Goal: Information Seeking & Learning: Check status

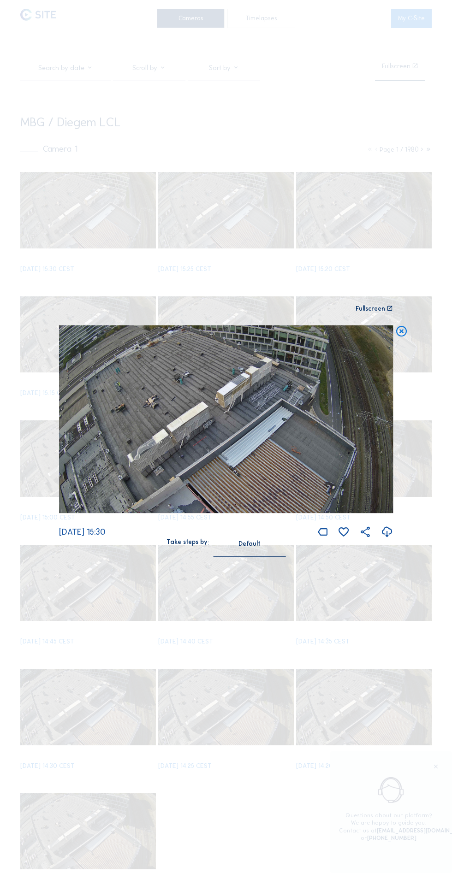
scroll to position [162, 0]
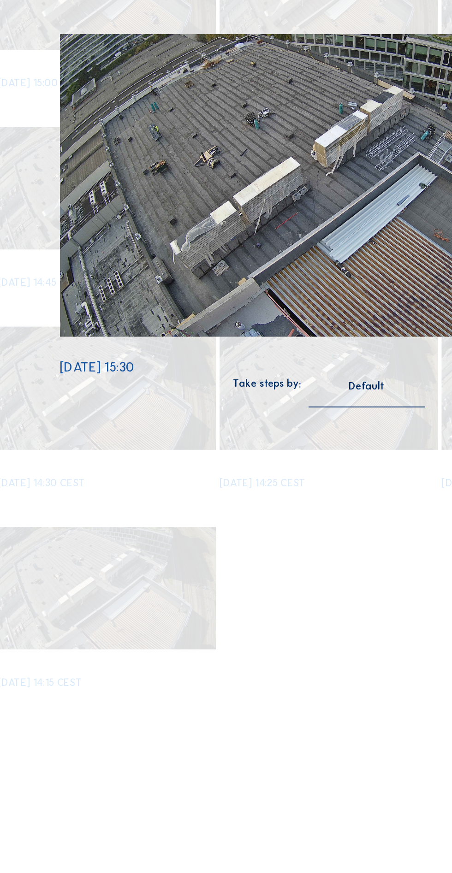
click at [247, 701] on div "Scroll to travel through time | Press 'Alt' Button + Scroll to Zoom | Click and…" at bounding box center [226, 436] width 452 height 873
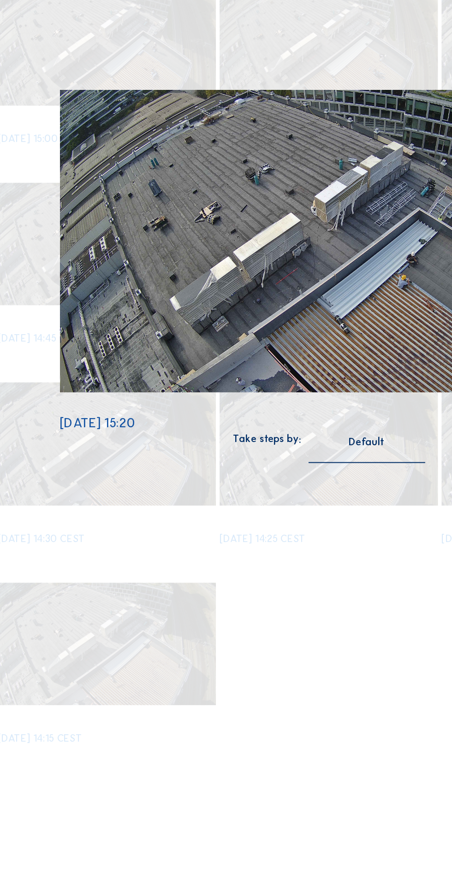
click at [255, 548] on div "Default" at bounding box center [249, 544] width 22 height 8
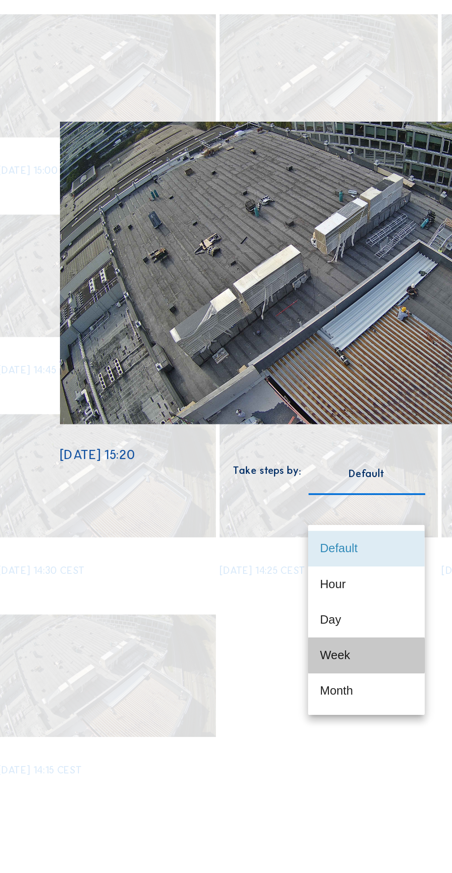
click at [252, 652] on div "Week" at bounding box center [249, 656] width 58 height 9
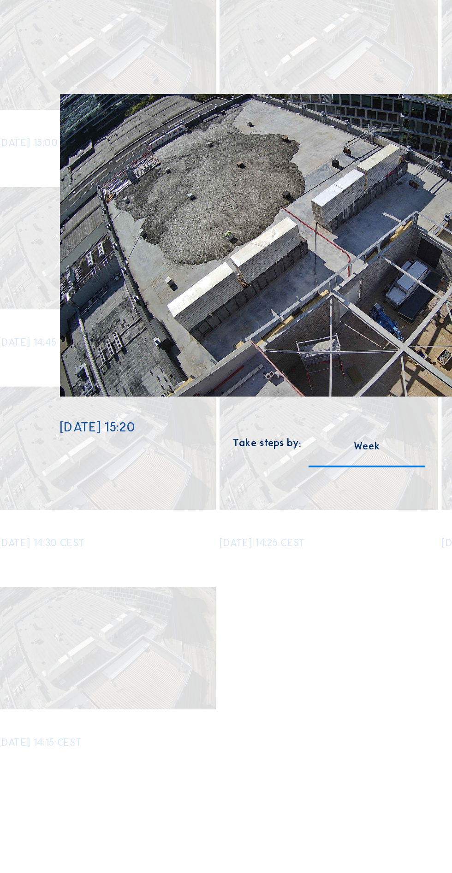
click at [253, 548] on div "Week" at bounding box center [249, 544] width 16 height 8
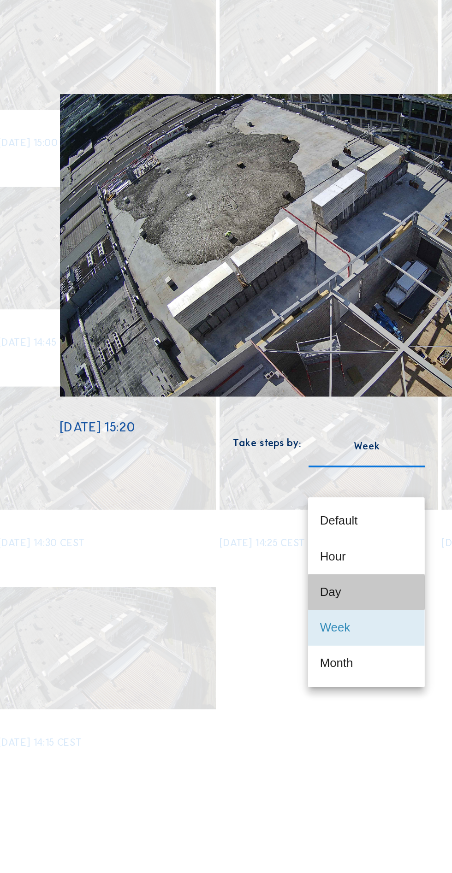
click at [250, 634] on div "Day" at bounding box center [249, 634] width 58 height 9
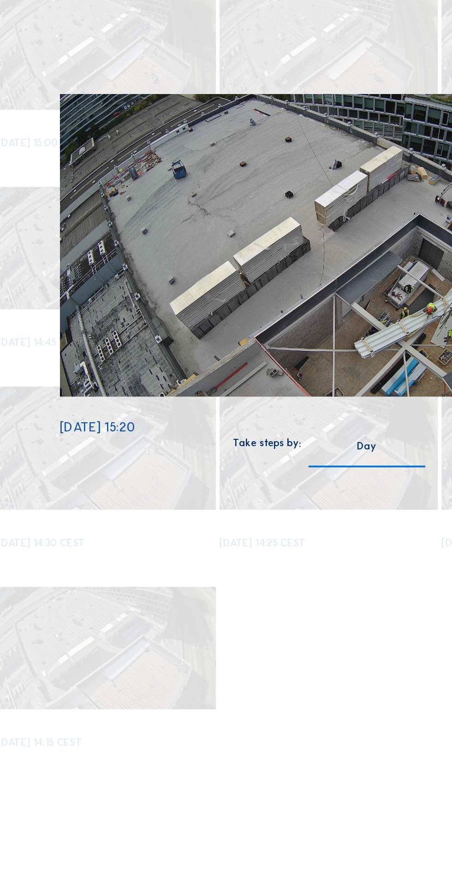
click at [256, 557] on div "Day" at bounding box center [249, 548] width 72 height 17
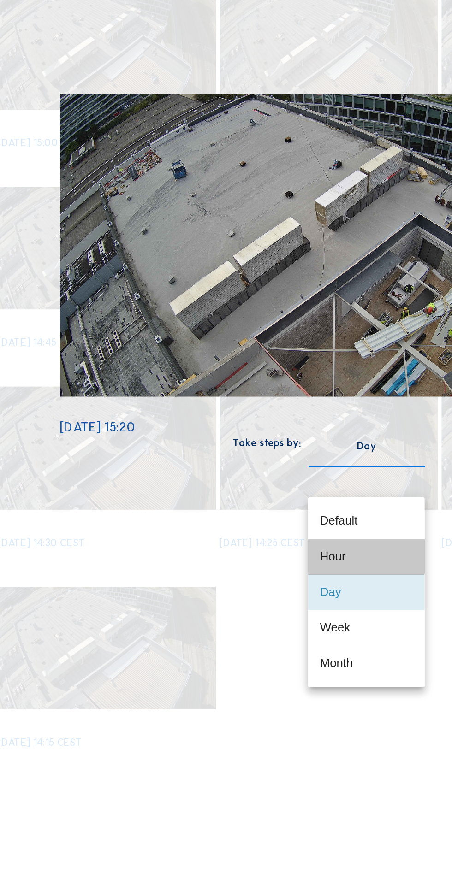
click at [259, 603] on div "Hour" at bounding box center [249, 613] width 58 height 20
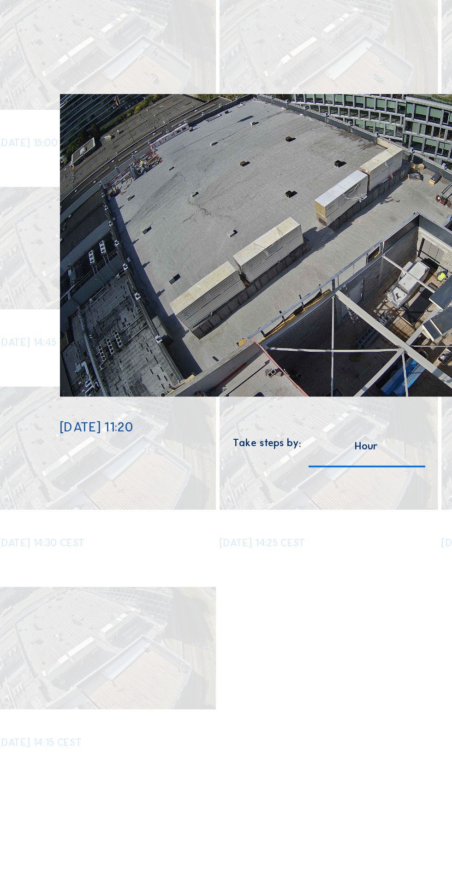
click at [256, 557] on div "Hour" at bounding box center [249, 548] width 72 height 17
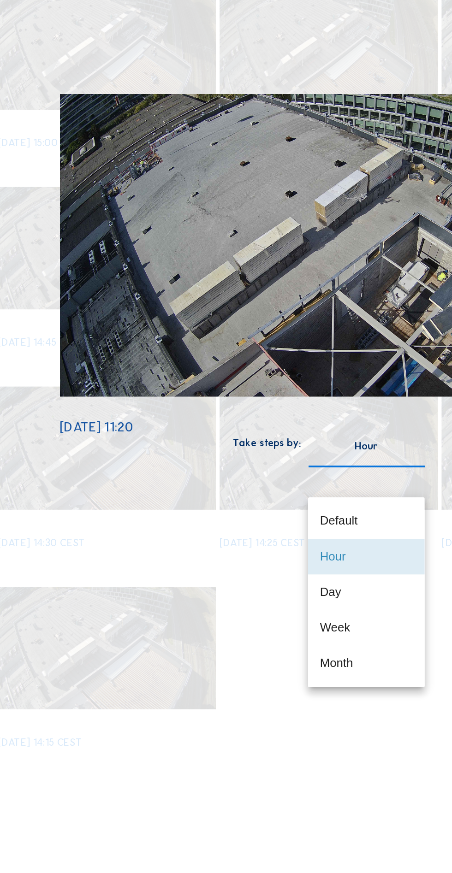
click at [252, 591] on div "Default" at bounding box center [249, 590] width 58 height 9
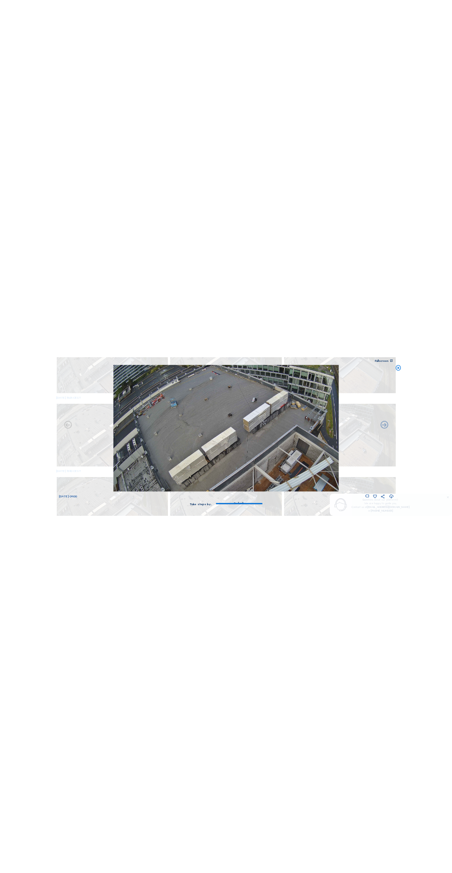
scroll to position [2072, 0]
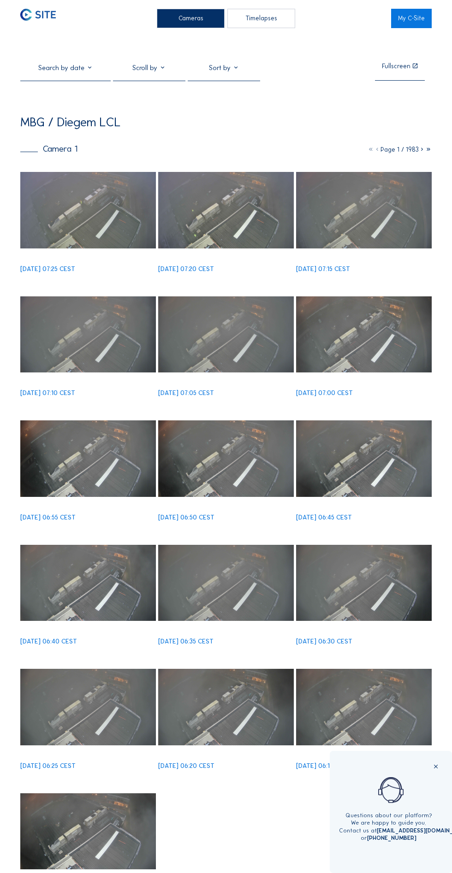
click at [71, 72] on input "text" at bounding box center [65, 68] width 90 height 8
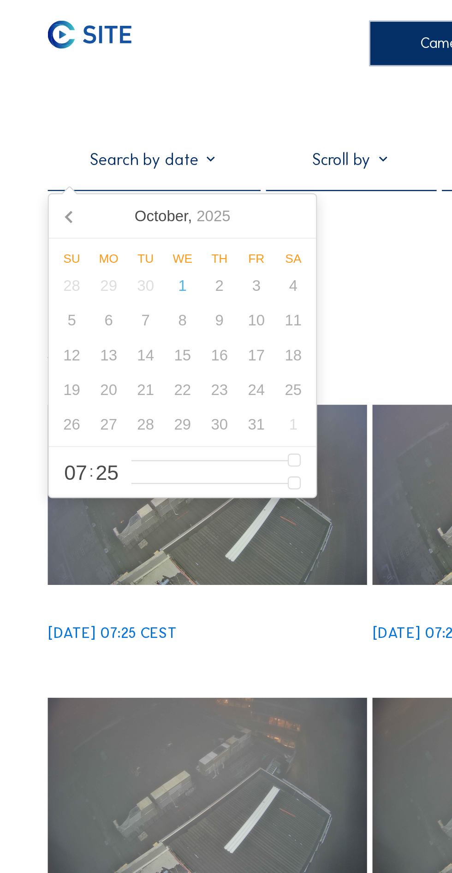
click at [28, 91] on icon at bounding box center [30, 91] width 15 height 15
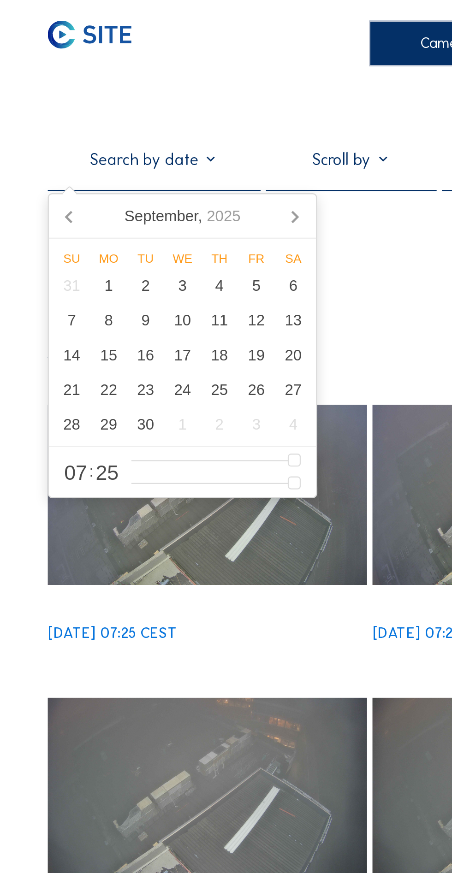
click at [61, 137] on div "9" at bounding box center [62, 136] width 16 height 15
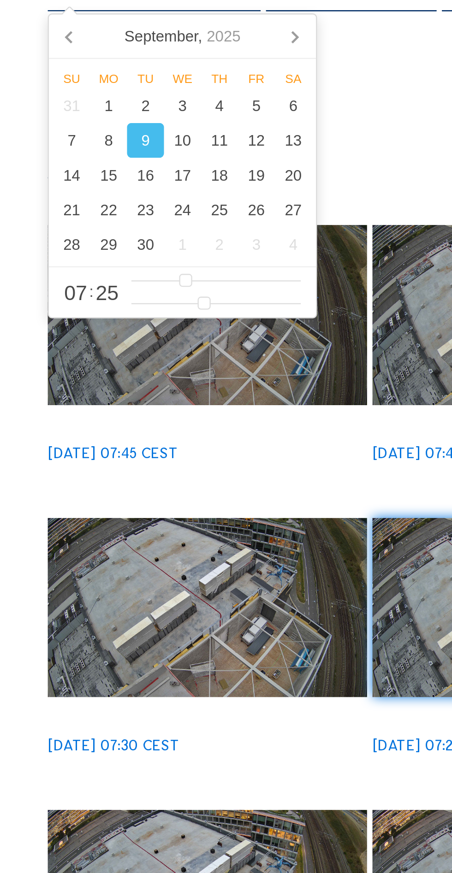
type input "[DATE] 08:25"
type input "8"
type input "[DATE] 09:25"
type input "9"
type input "[DATE] 10:25"
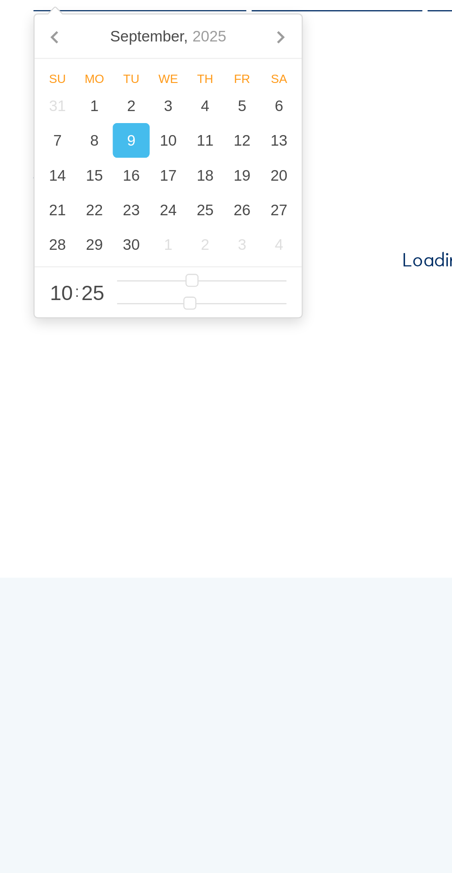
type input "10"
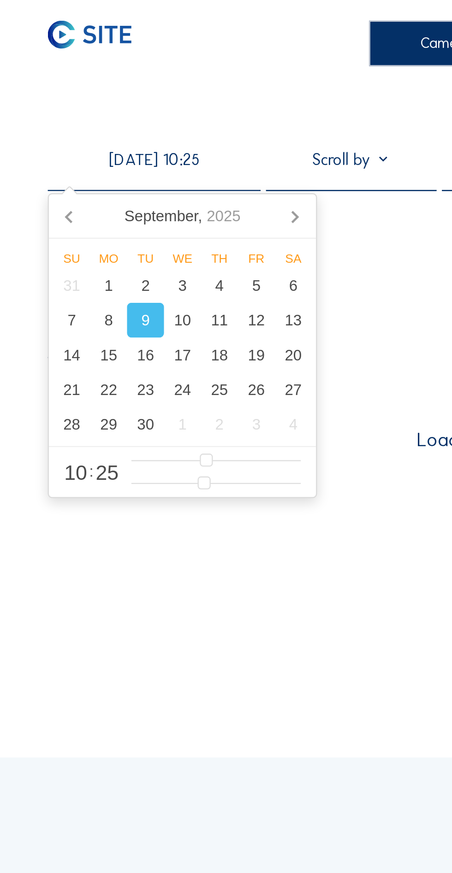
click at [173, 112] on div "09/09/2025 10:25 Fullscreen MBG / Diegem LCL Camera 1 Page 163 / 1983 Loading, …" at bounding box center [225, 127] width 411 height 128
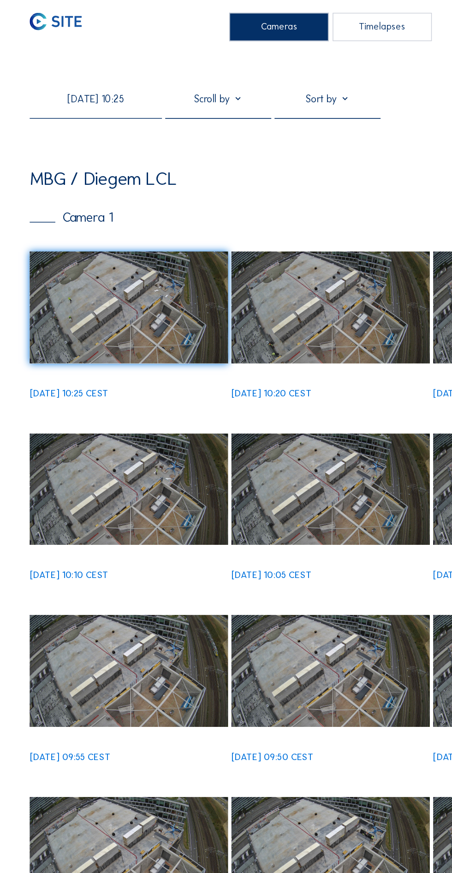
click at [98, 72] on input "09/09/2025 10:25" at bounding box center [65, 68] width 90 height 8
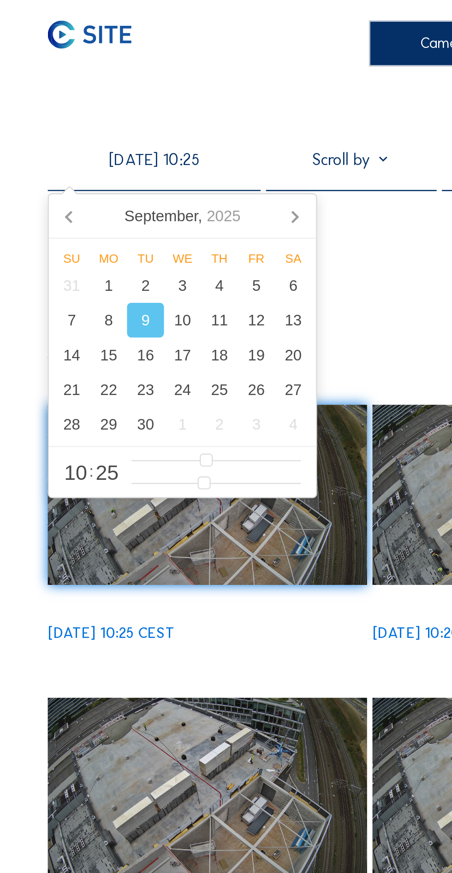
click at [110, 140] on div "12" at bounding box center [109, 136] width 16 height 15
click at [171, 125] on div "MBG / Diegem LCL" at bounding box center [225, 122] width 411 height 12
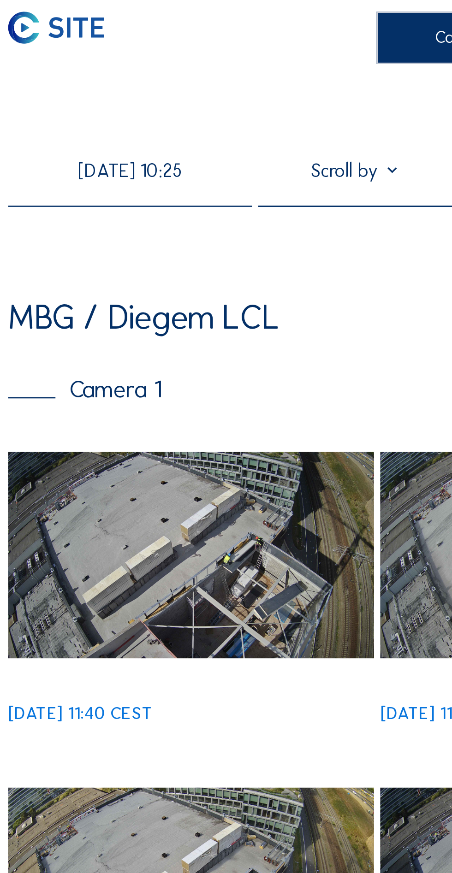
click at [94, 72] on input "12/09/2025 10:25" at bounding box center [65, 68] width 90 height 8
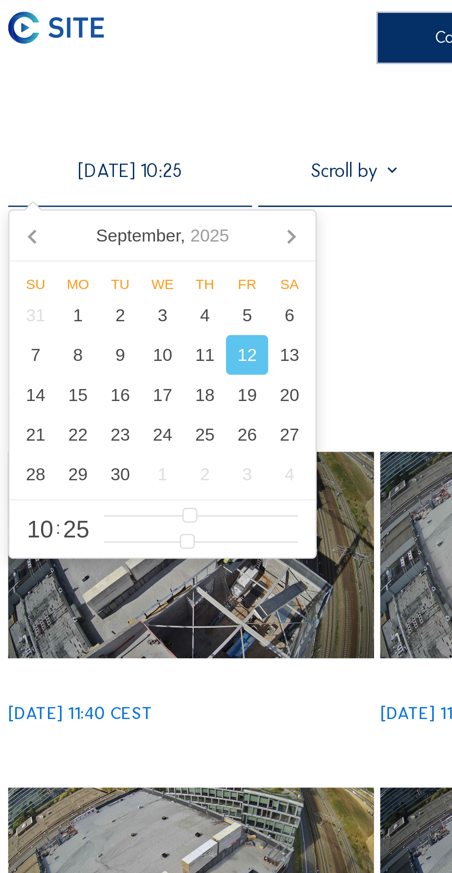
click at [127, 137] on div "13" at bounding box center [125, 136] width 16 height 15
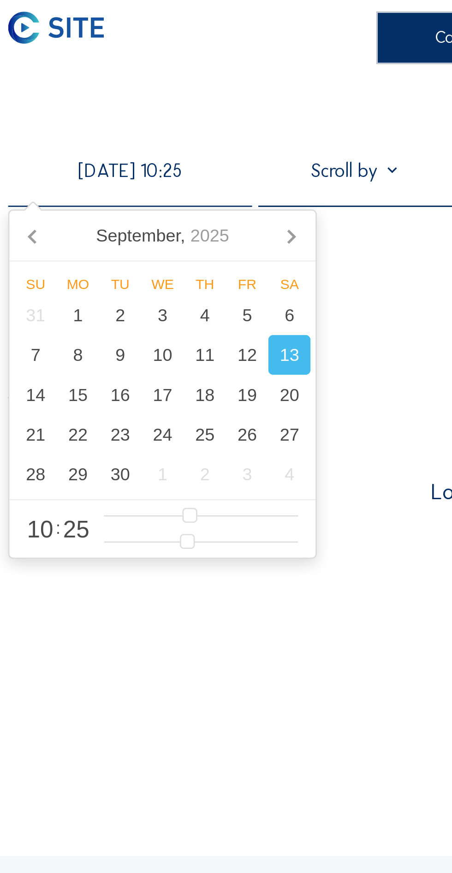
click at [168, 123] on div "13/09/2025 10:25 Fullscreen MBG / Diegem LCL Camera 1 Page 133 / 1983 Loading, …" at bounding box center [225, 127] width 411 height 128
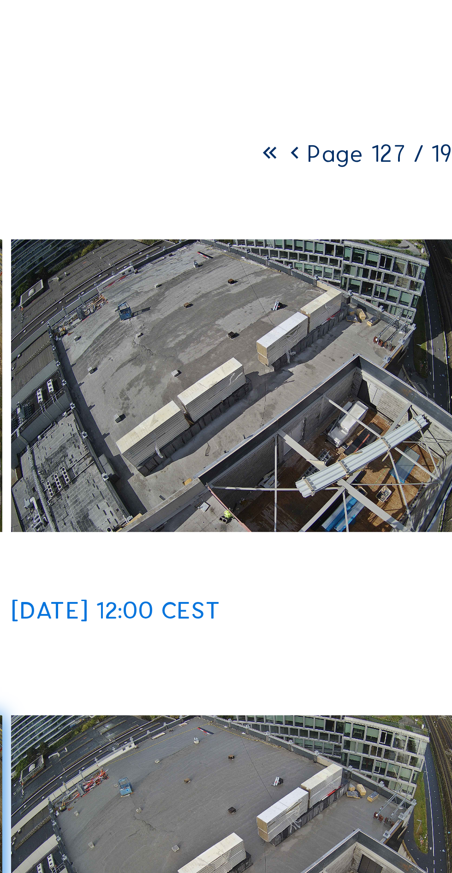
click at [371, 154] on icon at bounding box center [370, 150] width 6 height 8
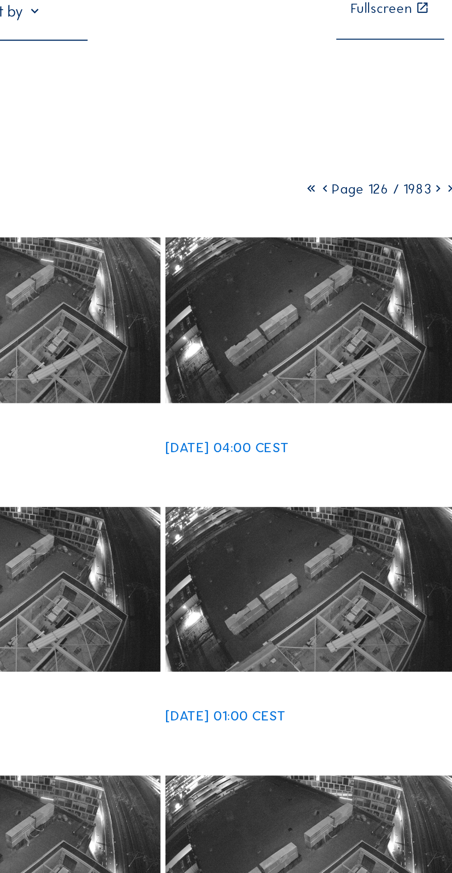
click at [371, 154] on icon at bounding box center [370, 150] width 6 height 8
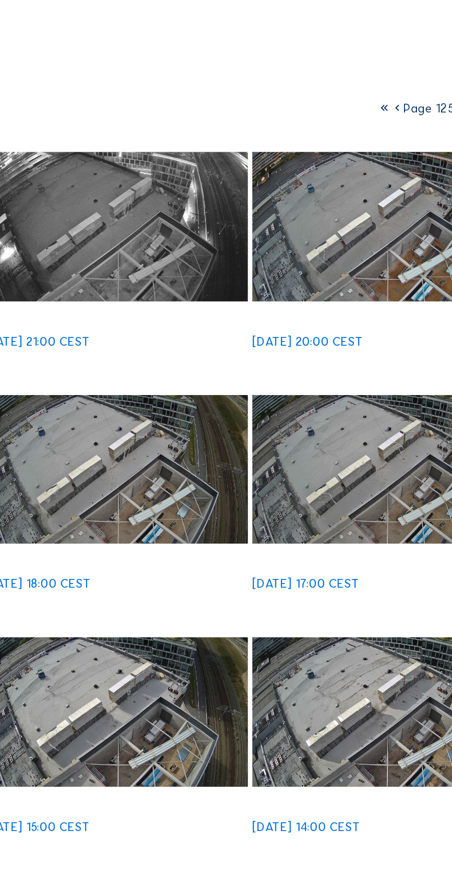
scroll to position [74, 0]
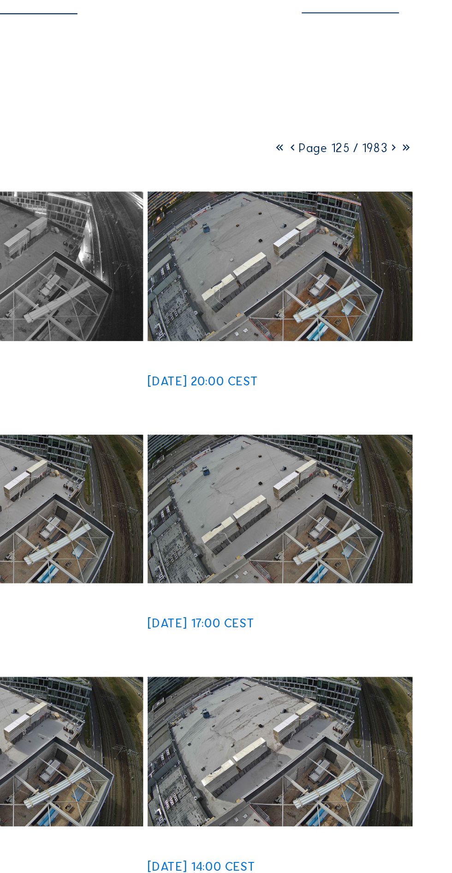
click at [381, 80] on span "Page 125 / 1983" at bounding box center [396, 76] width 45 height 8
click at [370, 80] on icon at bounding box center [370, 76] width 6 height 8
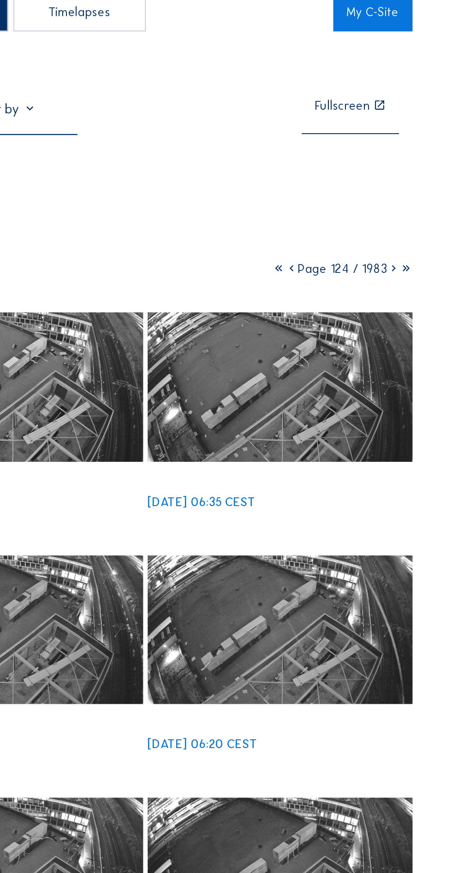
scroll to position [12, 0]
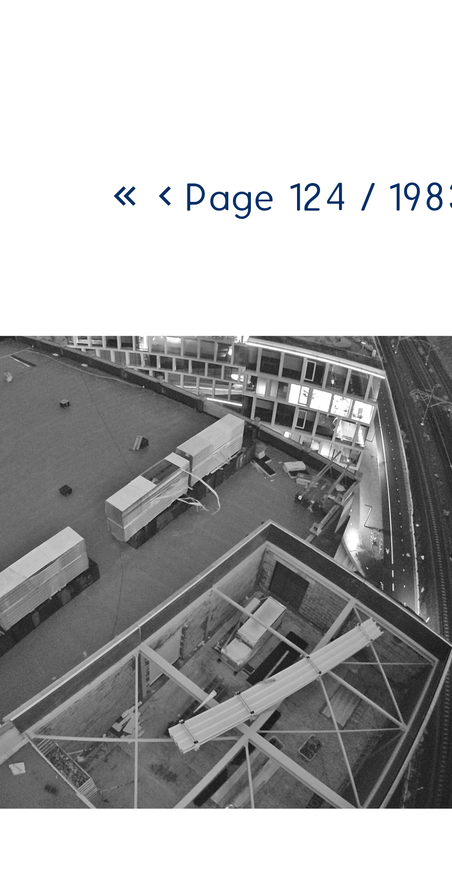
click at [372, 142] on icon at bounding box center [370, 138] width 6 height 8
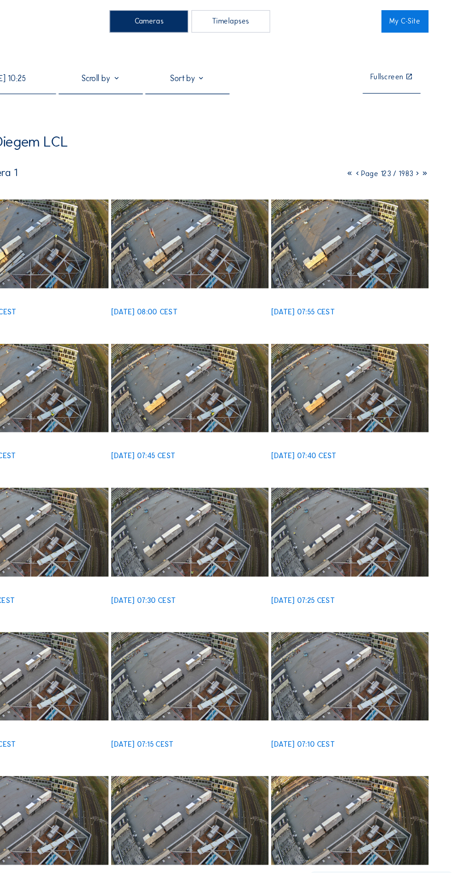
scroll to position [0, 0]
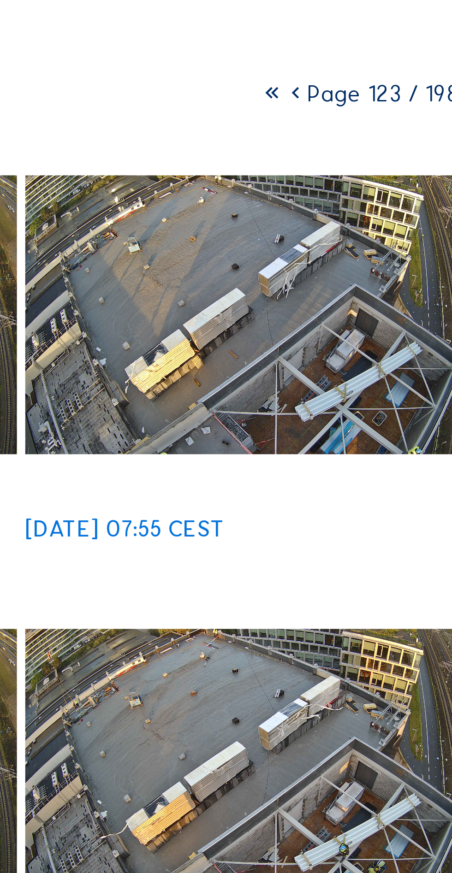
click at [372, 154] on icon at bounding box center [370, 150] width 6 height 8
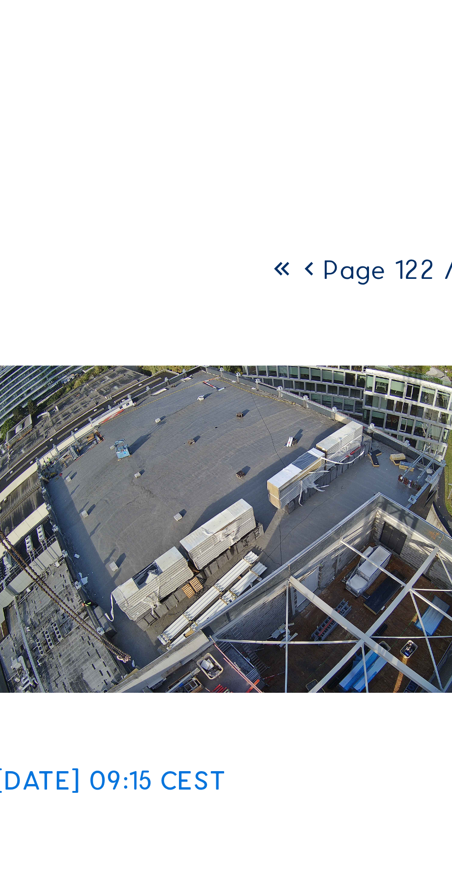
click at [369, 154] on icon at bounding box center [370, 150] width 6 height 8
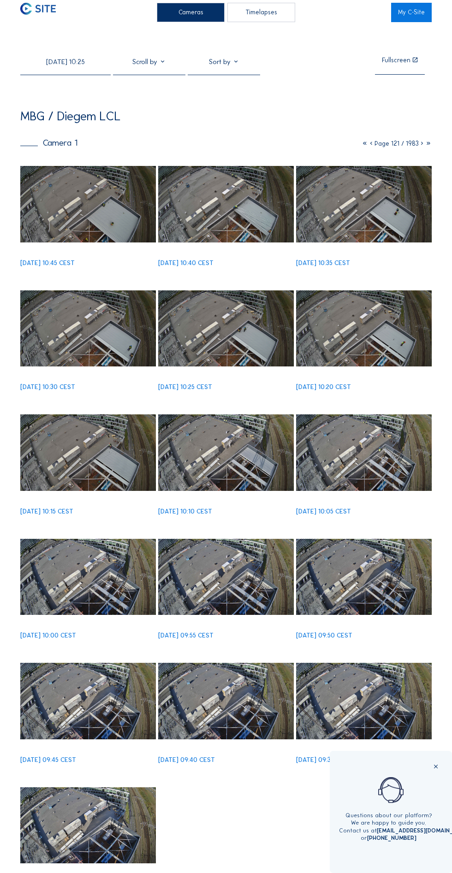
scroll to position [5, 0]
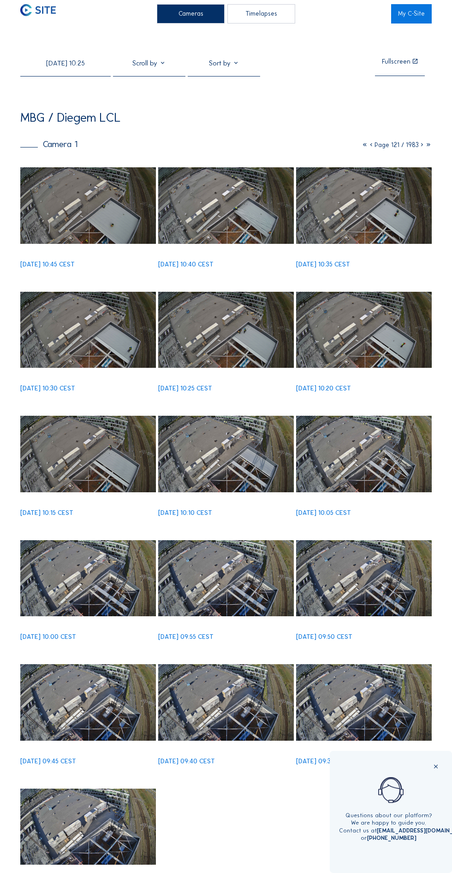
click at [86, 65] on input "13/09/2025 10:25" at bounding box center [65, 63] width 90 height 8
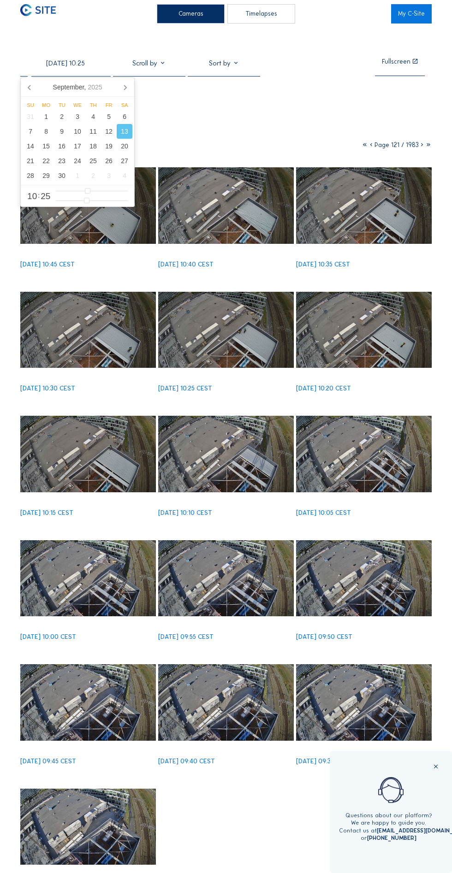
scroll to position [0, 0]
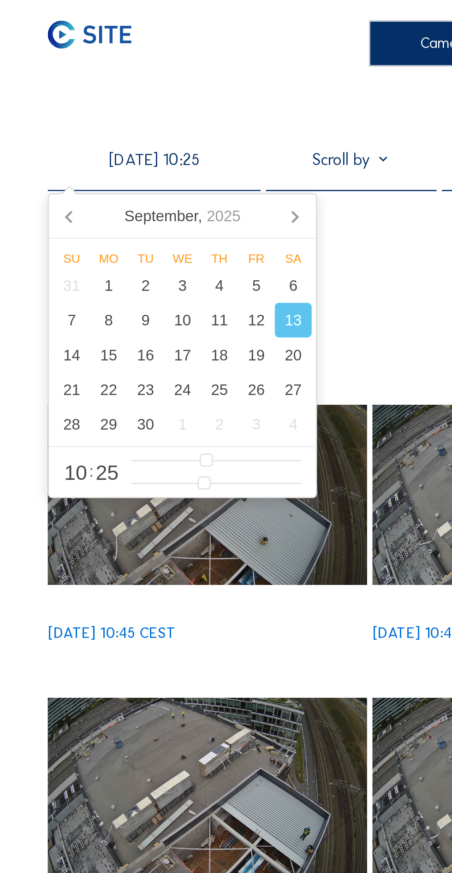
click at [46, 135] on div "8" at bounding box center [46, 136] width 16 height 15
type input "08/09/2025 10:25"
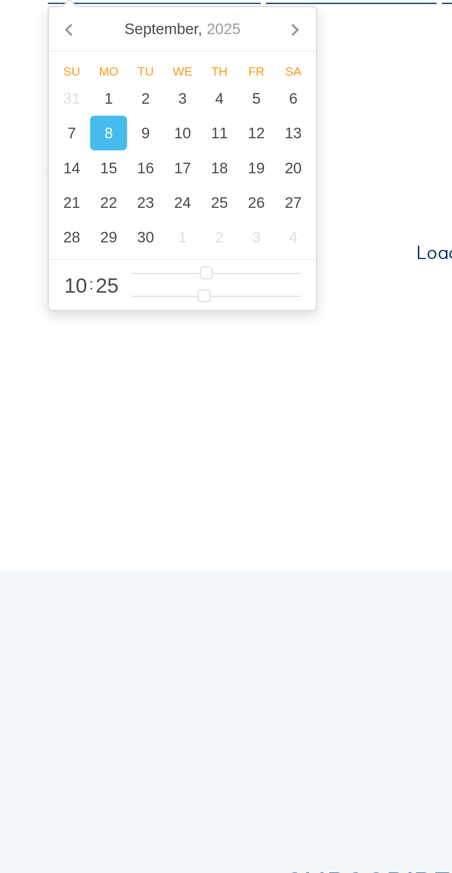
click at [148, 216] on div "Cameras Timelapses My C-Site 08/09/2025 10:25 Fullscreen MBG / Diegem LCL Camer…" at bounding box center [226, 569] width 452 height 1139
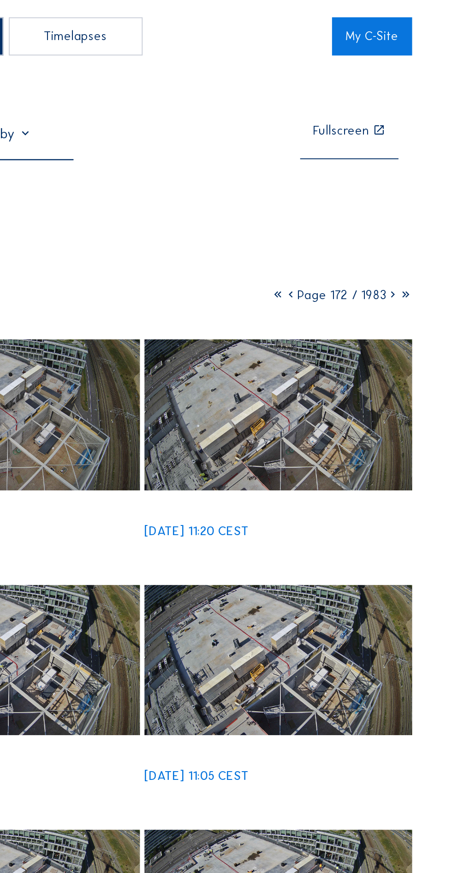
click at [370, 154] on icon at bounding box center [370, 150] width 6 height 8
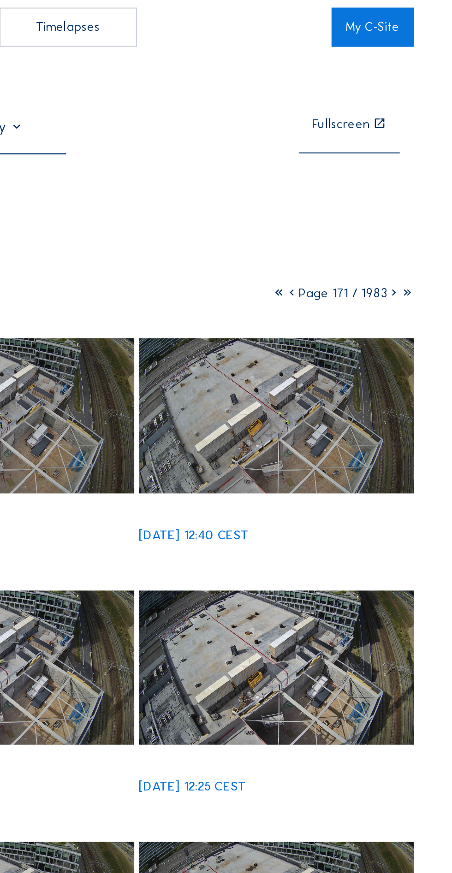
click at [373, 154] on icon at bounding box center [371, 150] width 6 height 8
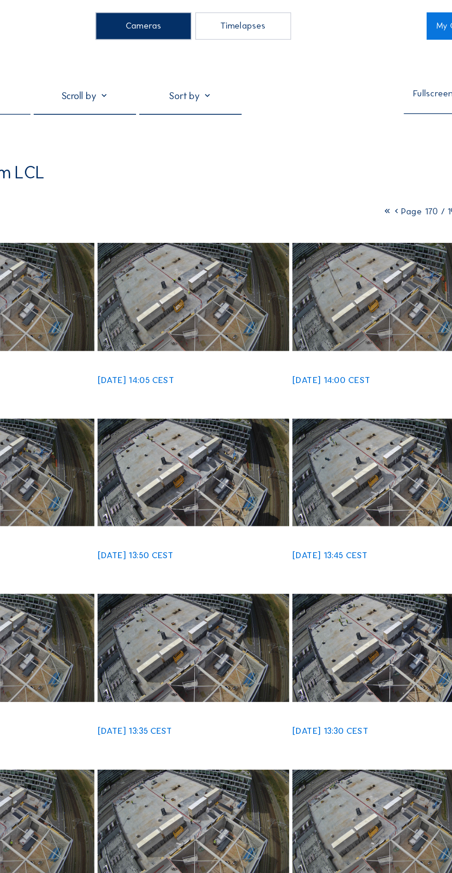
click at [381, 154] on span "Page 170 / 1983" at bounding box center [396, 150] width 46 height 8
click at [369, 154] on icon at bounding box center [370, 150] width 6 height 8
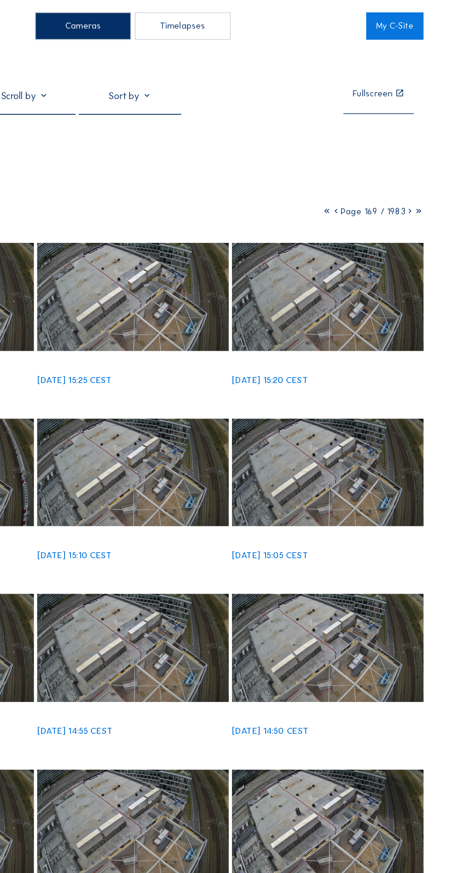
click at [371, 154] on icon at bounding box center [370, 150] width 6 height 8
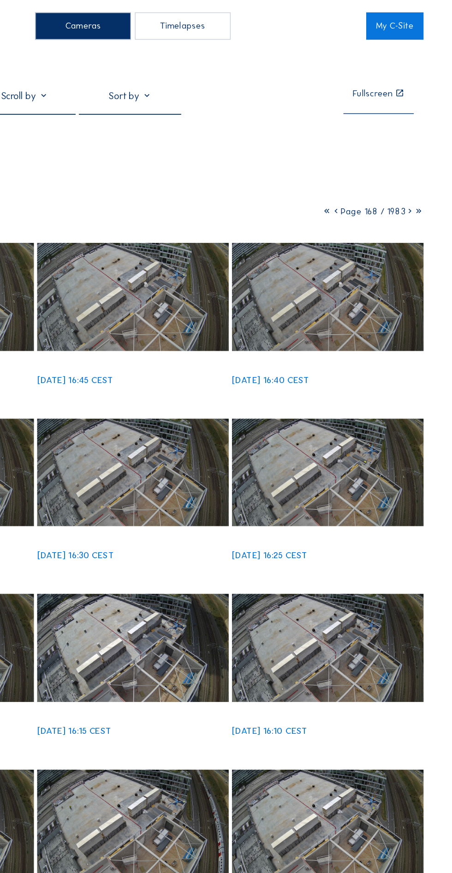
click at [370, 154] on icon at bounding box center [370, 150] width 6 height 8
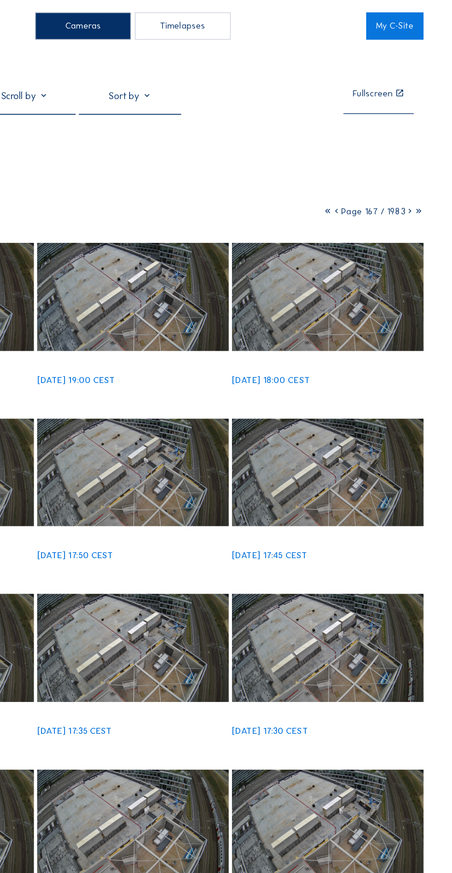
click at [370, 154] on icon at bounding box center [370, 150] width 6 height 8
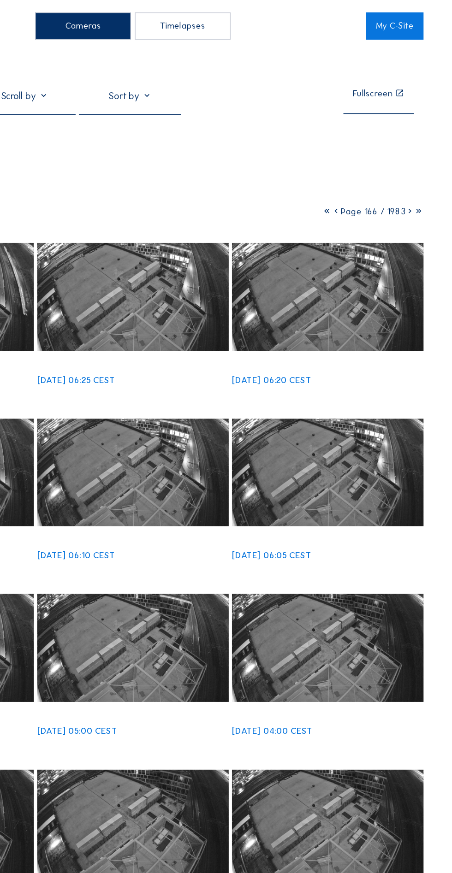
click at [369, 154] on icon at bounding box center [370, 150] width 6 height 8
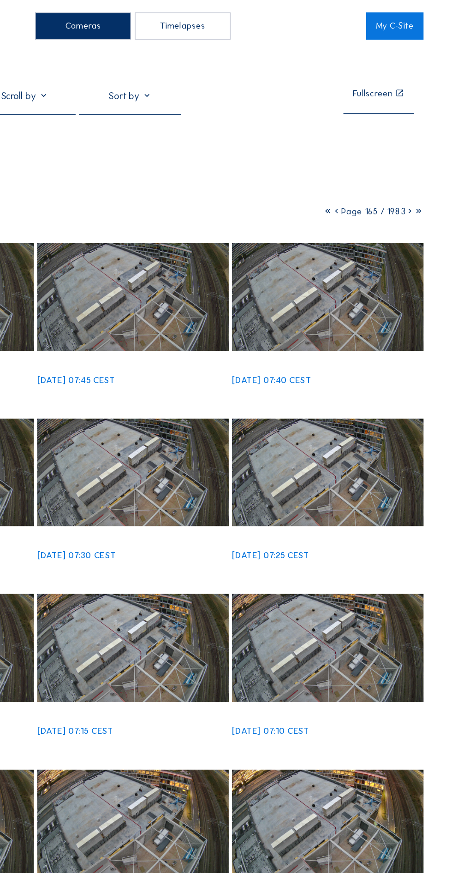
click at [369, 154] on icon at bounding box center [370, 150] width 6 height 8
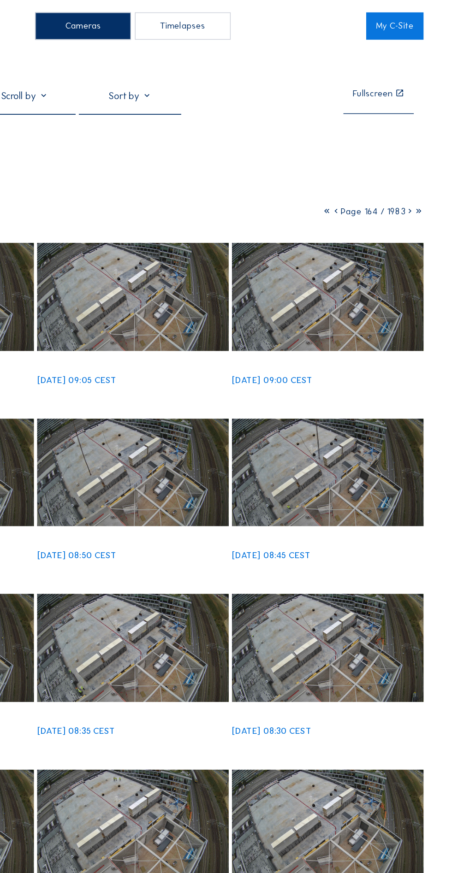
click at [370, 154] on icon at bounding box center [370, 150] width 6 height 8
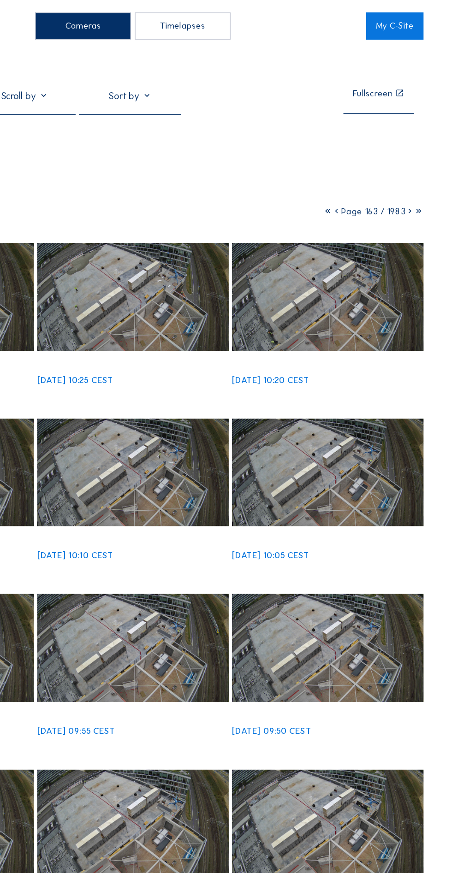
click at [369, 154] on icon at bounding box center [370, 150] width 6 height 8
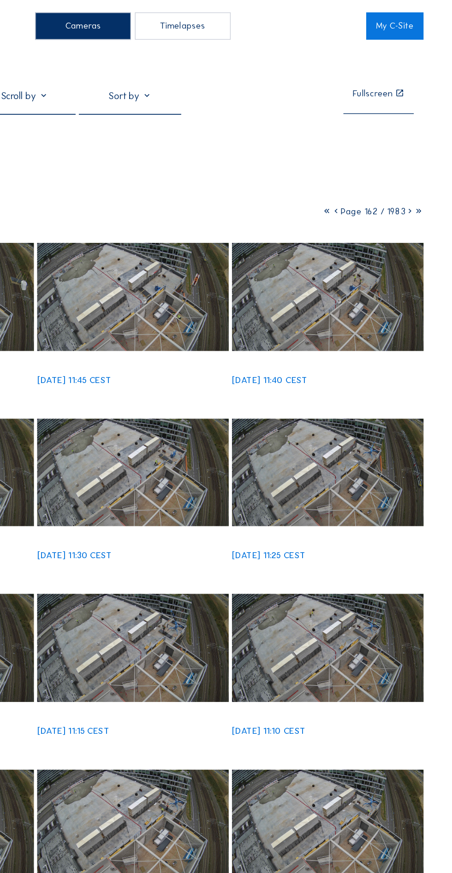
click at [369, 154] on icon at bounding box center [370, 150] width 6 height 8
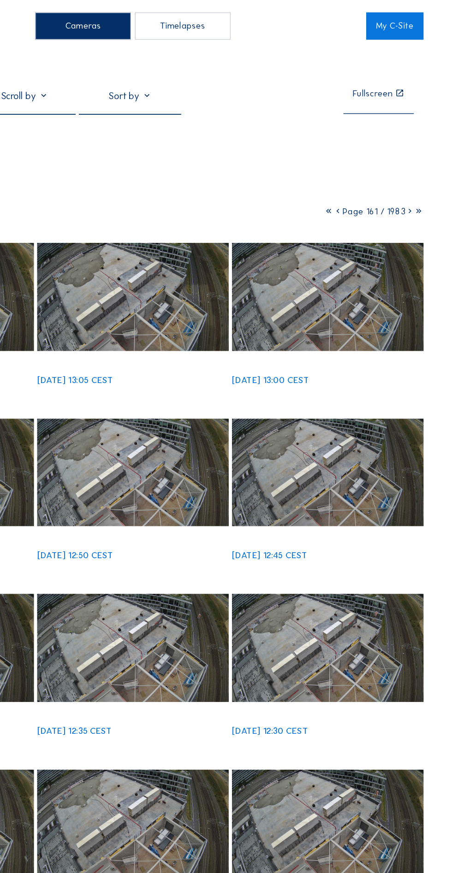
click at [371, 154] on icon at bounding box center [371, 150] width 6 height 8
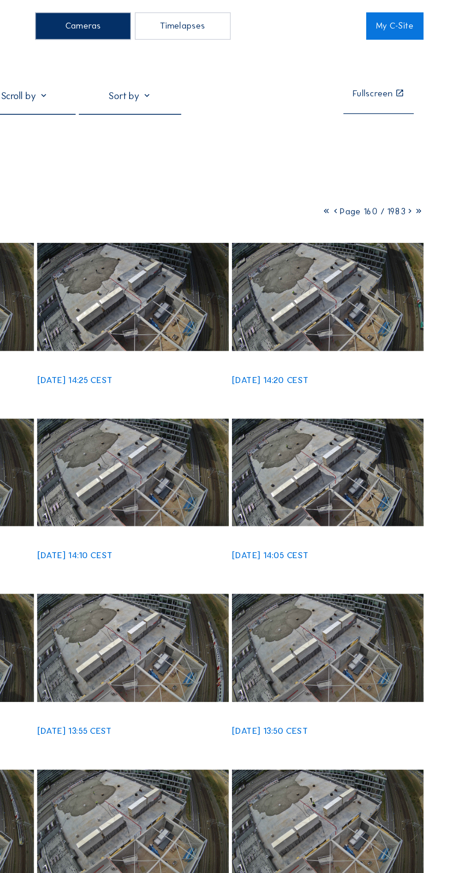
click at [373, 154] on span "Page 160 / 1983" at bounding box center [396, 150] width 46 height 8
click at [372, 154] on icon at bounding box center [369, 150] width 6 height 8
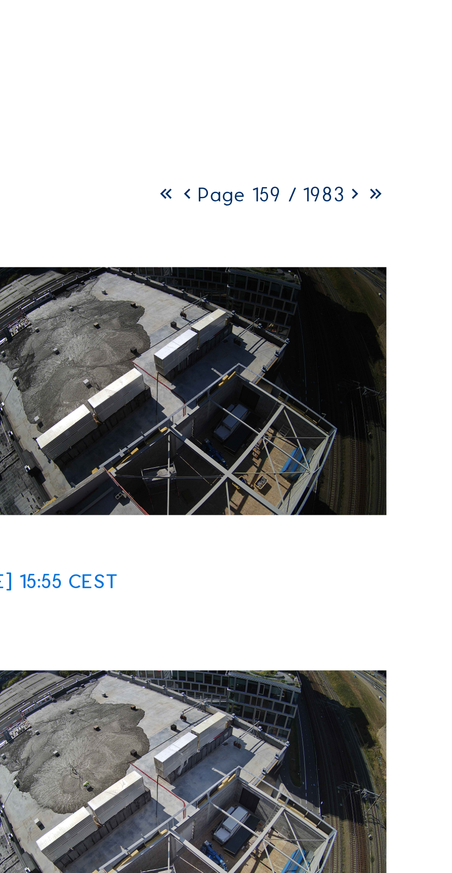
click at [372, 154] on icon at bounding box center [370, 150] width 6 height 8
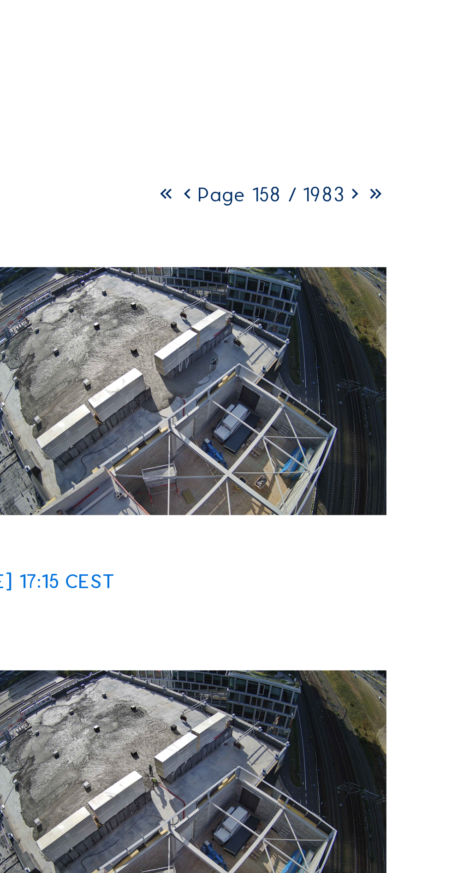
click at [371, 154] on icon at bounding box center [370, 150] width 6 height 8
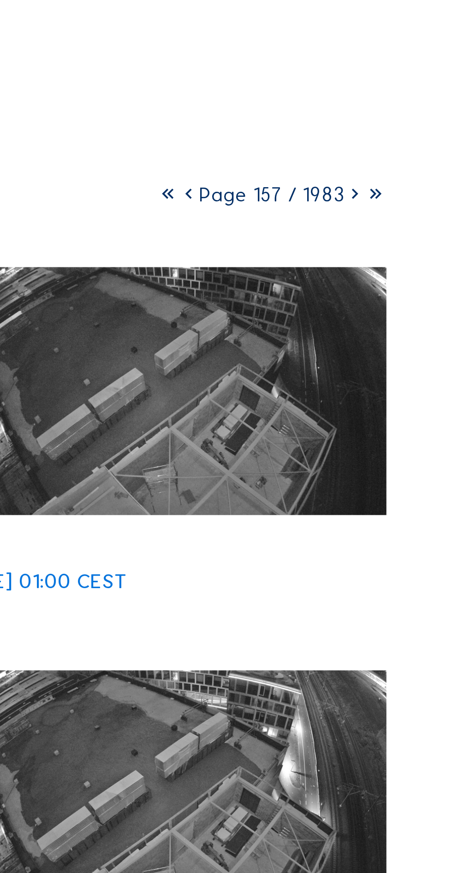
click at [371, 154] on icon at bounding box center [371, 150] width 6 height 8
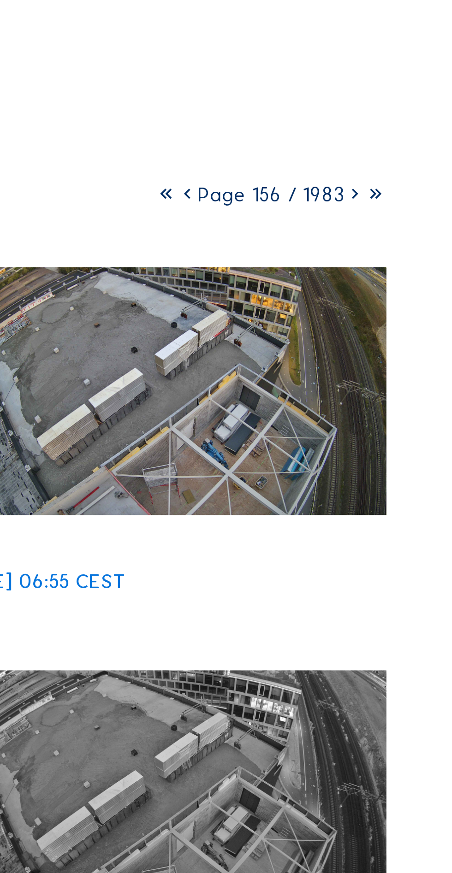
click at [371, 154] on icon at bounding box center [370, 150] width 6 height 8
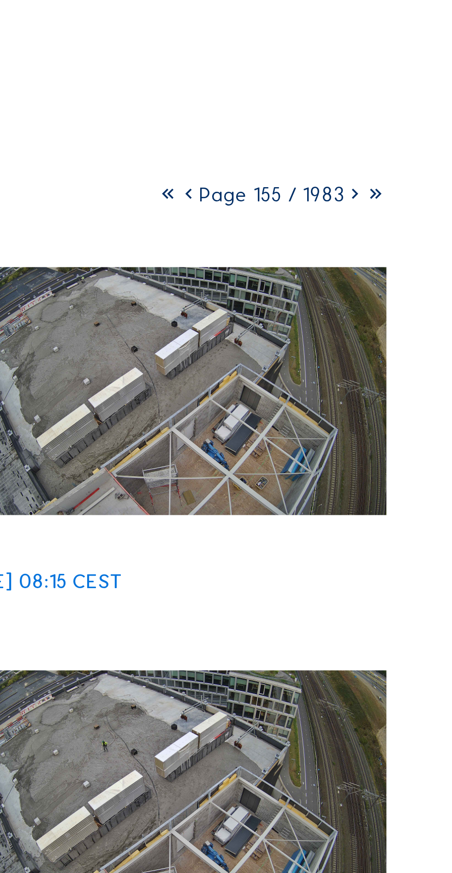
click at [371, 154] on icon at bounding box center [371, 150] width 6 height 8
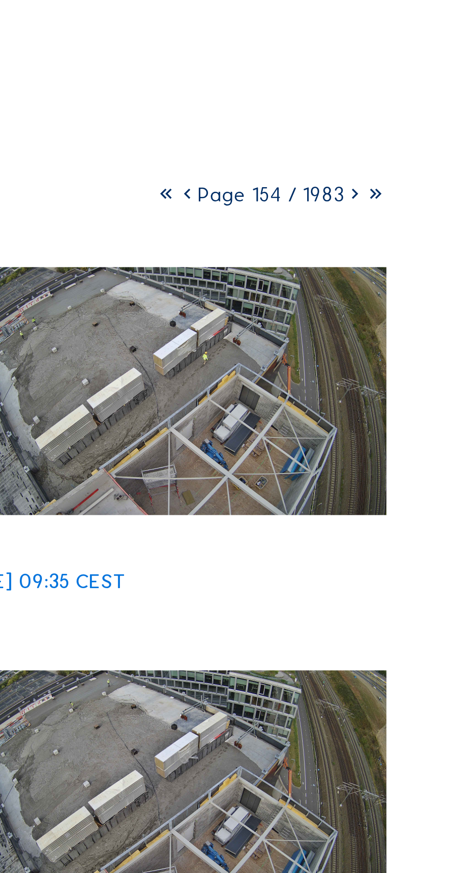
click at [367, 154] on icon at bounding box center [370, 150] width 6 height 8
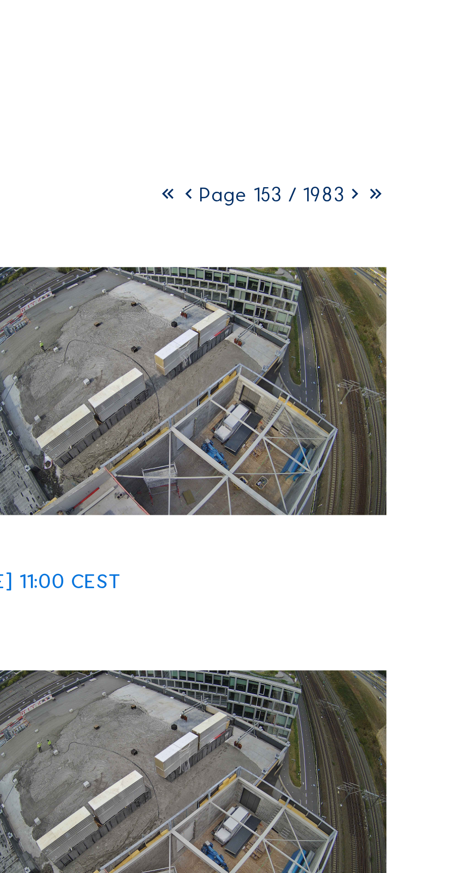
click at [372, 154] on icon at bounding box center [371, 150] width 6 height 8
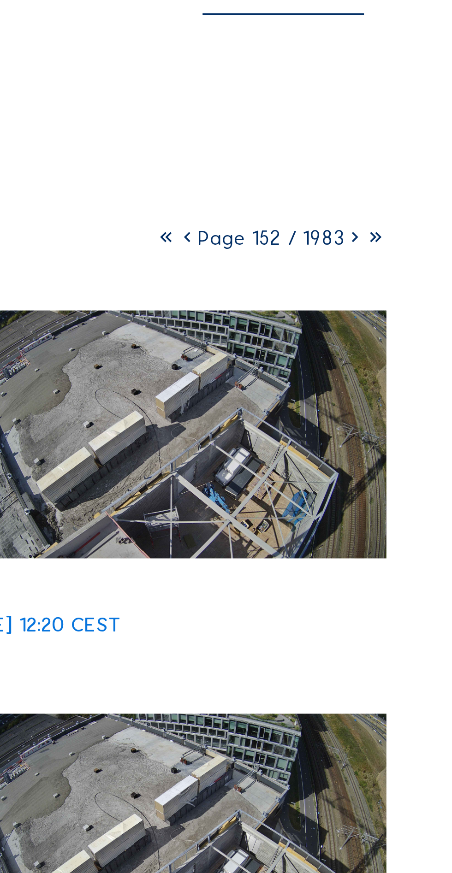
click at [371, 154] on icon at bounding box center [370, 150] width 6 height 8
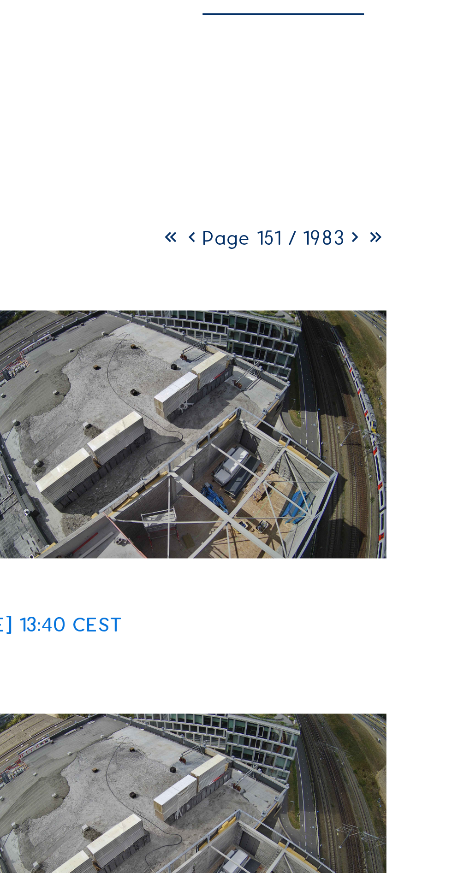
click at [372, 154] on icon at bounding box center [371, 150] width 6 height 8
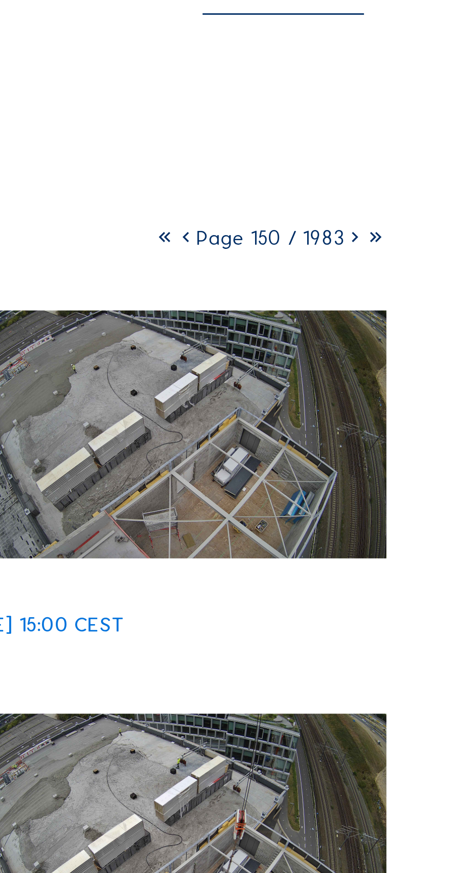
click at [370, 154] on icon at bounding box center [370, 150] width 6 height 8
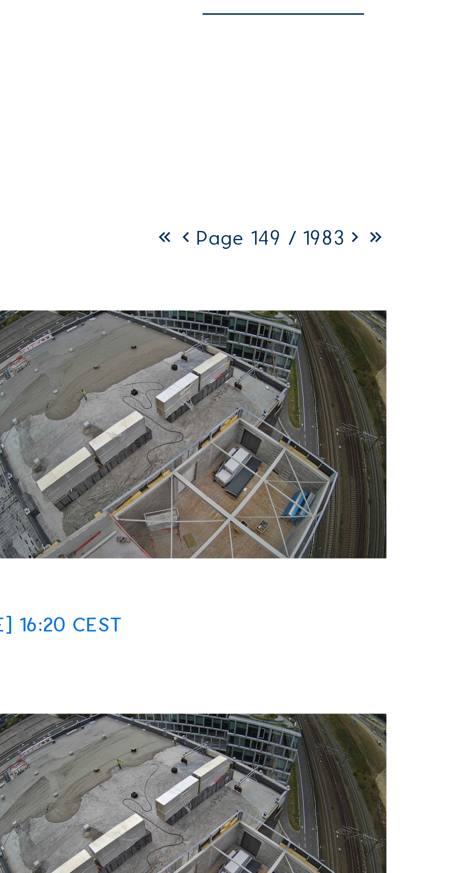
click at [370, 154] on icon at bounding box center [370, 150] width 6 height 8
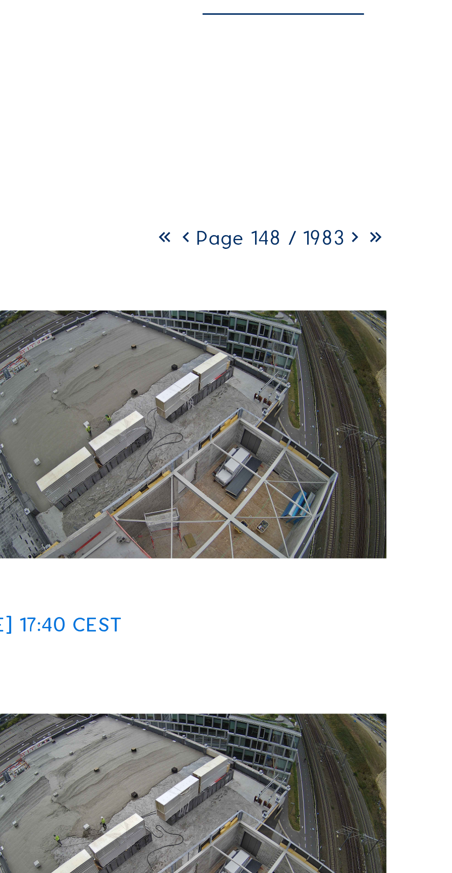
click at [370, 154] on icon at bounding box center [370, 150] width 6 height 8
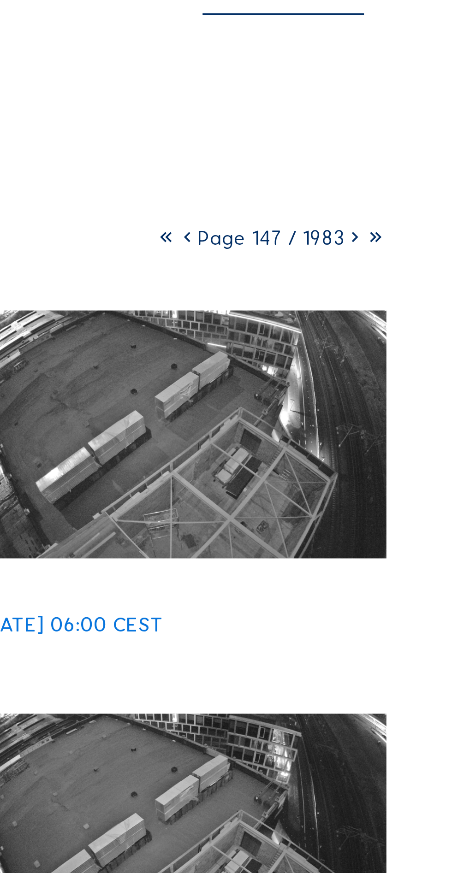
click at [372, 154] on icon at bounding box center [370, 150] width 6 height 8
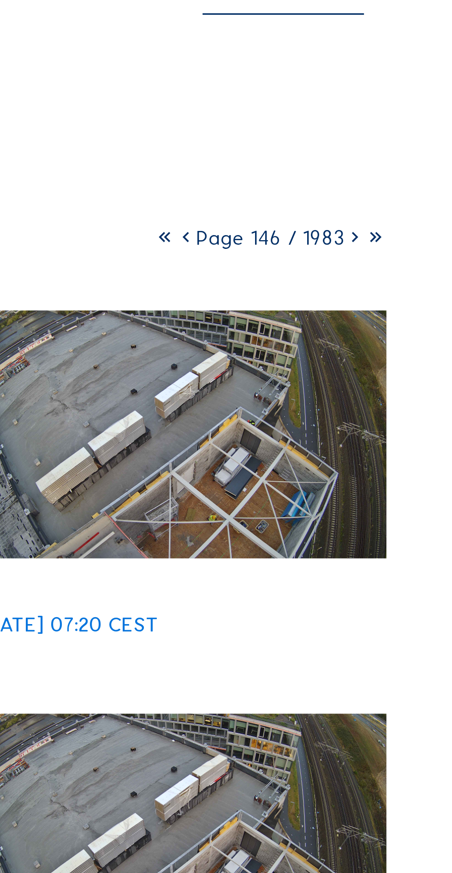
click at [372, 154] on icon at bounding box center [370, 150] width 6 height 8
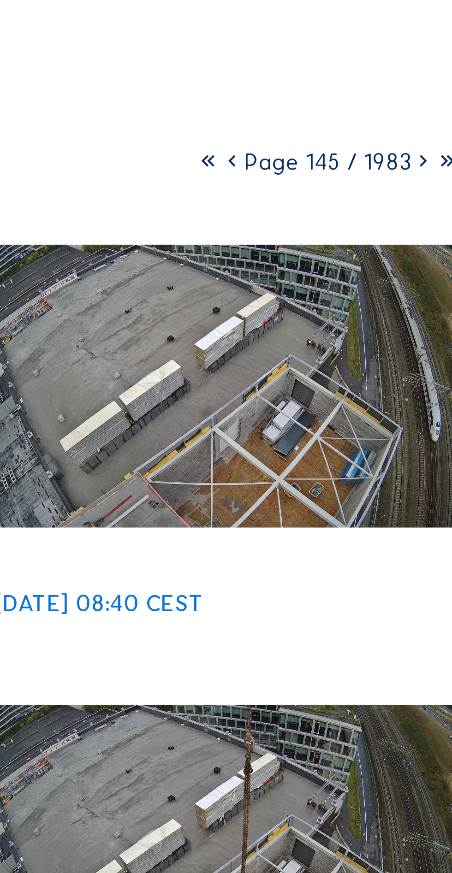
click at [370, 154] on icon at bounding box center [370, 150] width 6 height 8
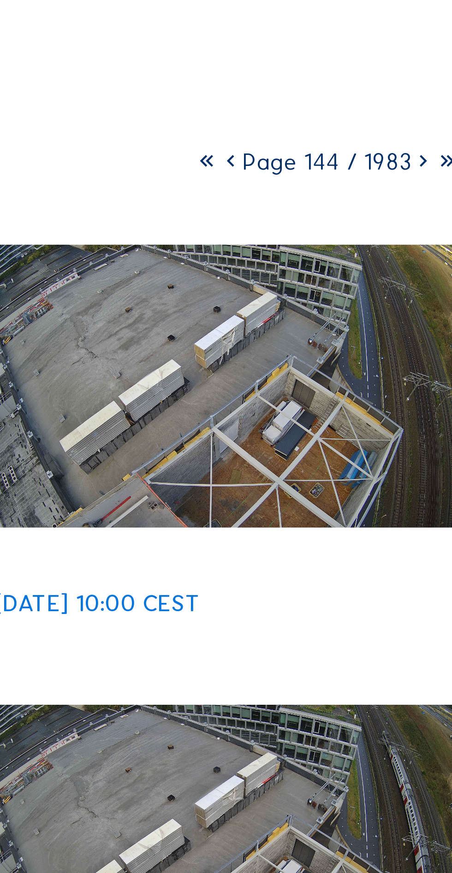
click at [369, 154] on icon at bounding box center [370, 150] width 6 height 8
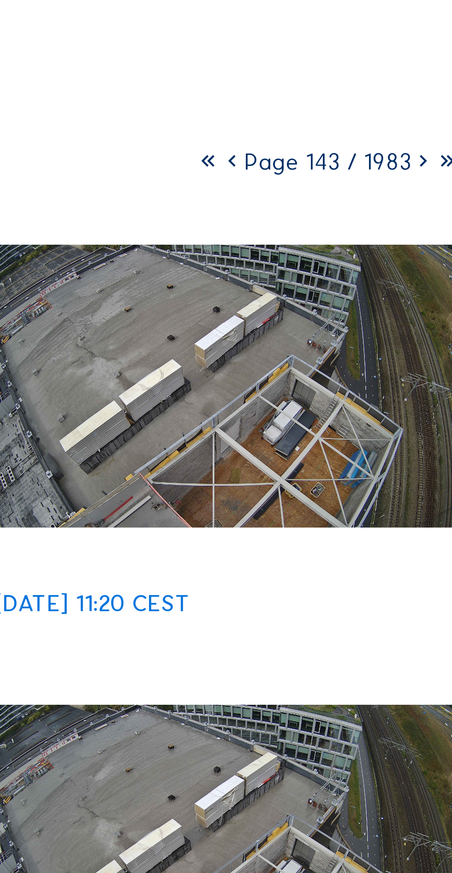
click at [370, 154] on icon at bounding box center [370, 150] width 6 height 8
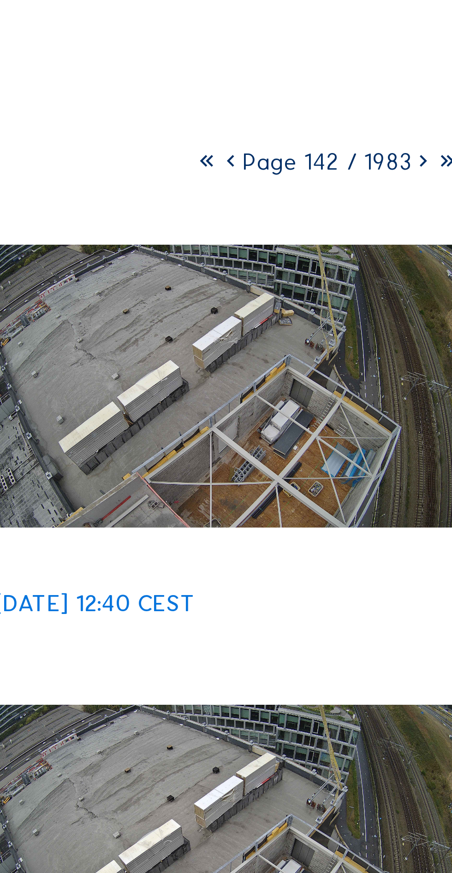
click at [369, 154] on icon at bounding box center [370, 150] width 6 height 8
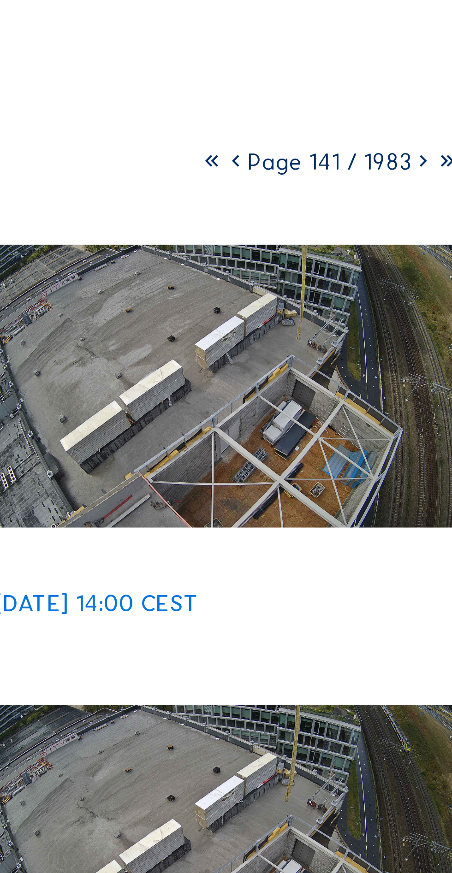
click at [370, 154] on icon at bounding box center [371, 150] width 6 height 8
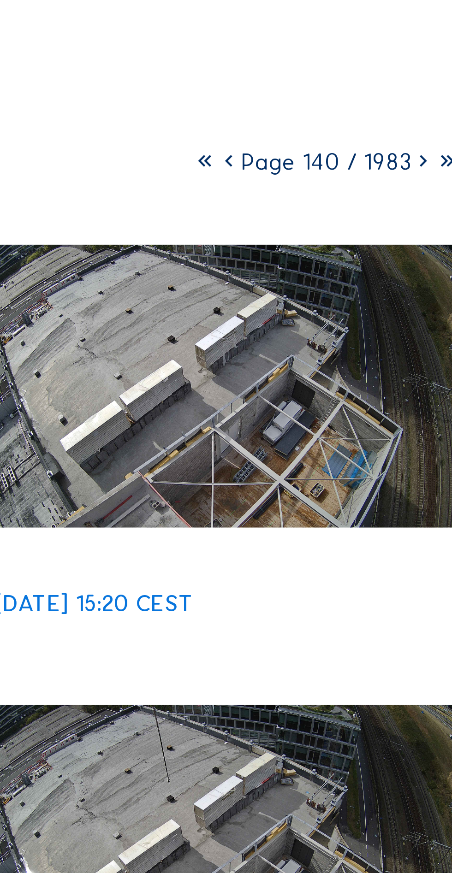
click at [370, 154] on icon at bounding box center [369, 150] width 6 height 8
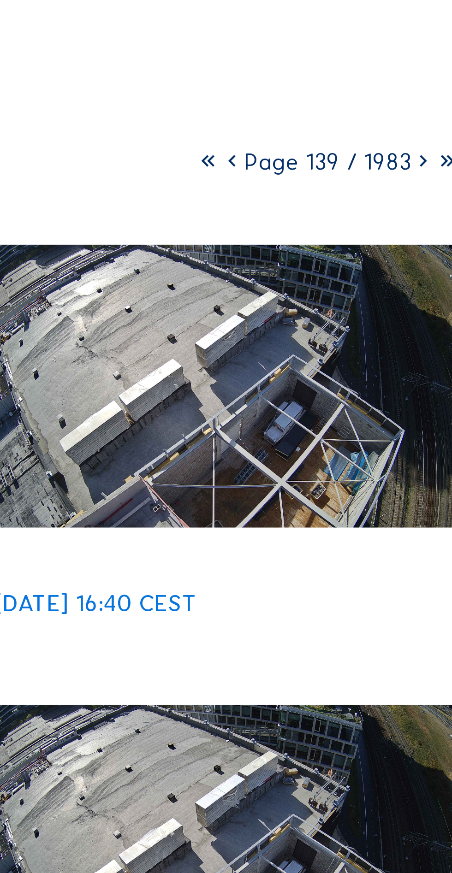
click at [370, 154] on icon at bounding box center [370, 150] width 6 height 8
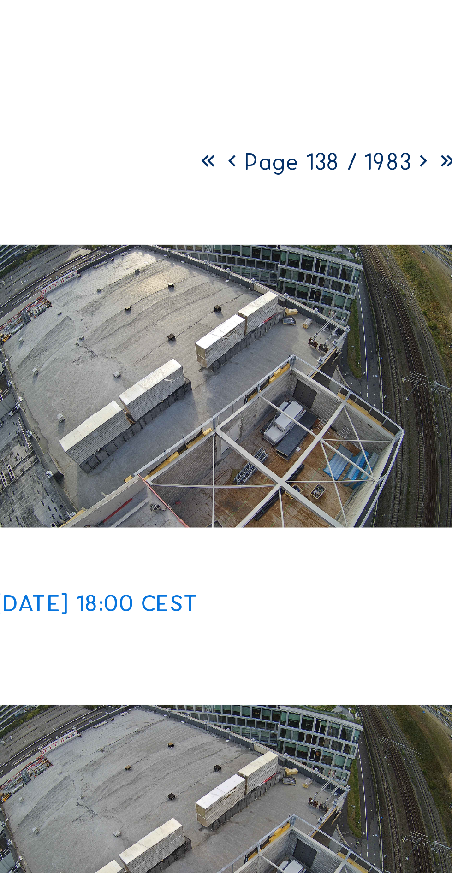
click at [371, 154] on icon at bounding box center [370, 150] width 6 height 8
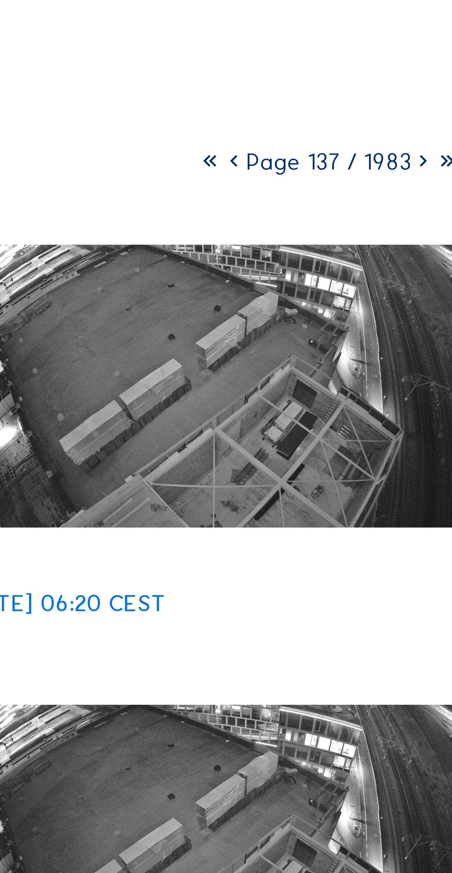
click at [371, 154] on icon at bounding box center [371, 150] width 6 height 8
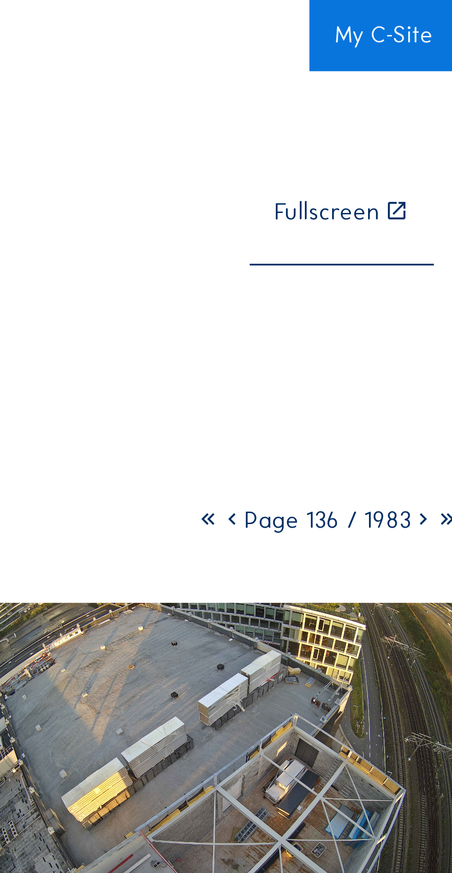
click at [370, 154] on icon at bounding box center [370, 150] width 6 height 8
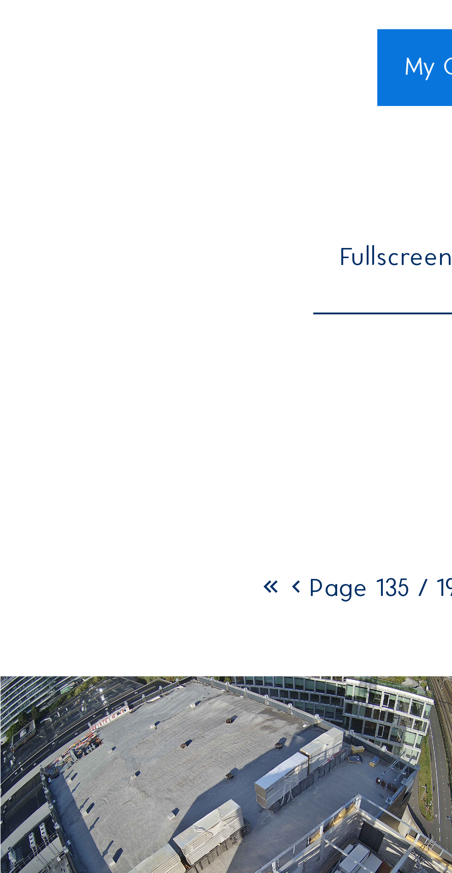
scroll to position [0, 0]
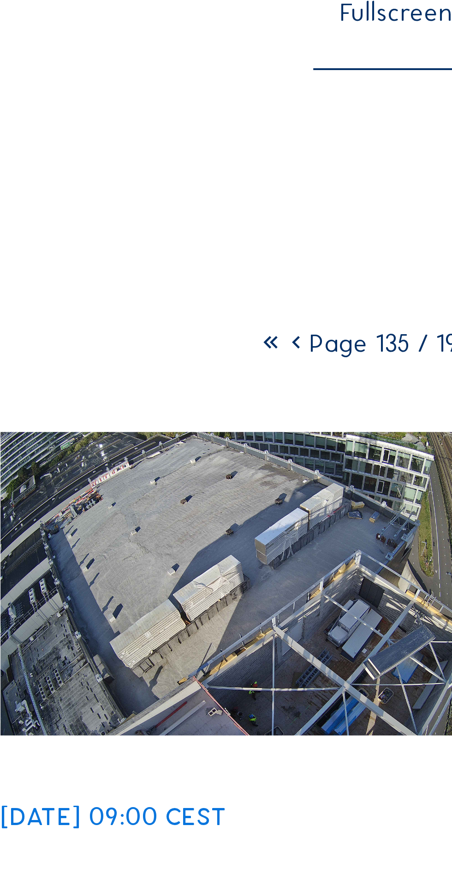
click at [371, 153] on icon at bounding box center [371, 149] width 6 height 8
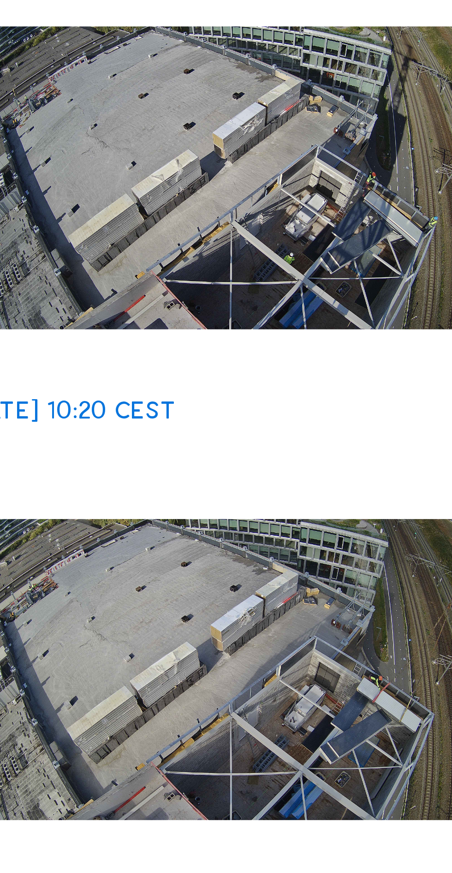
scroll to position [0, 0]
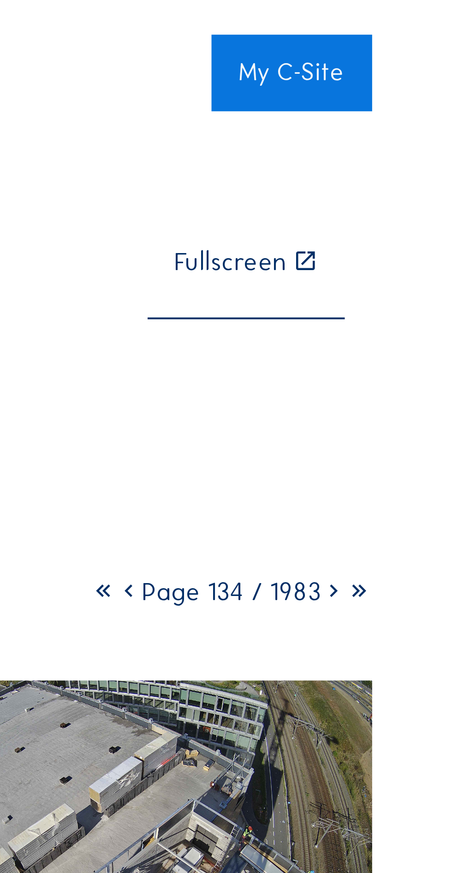
click at [371, 154] on icon at bounding box center [370, 150] width 6 height 8
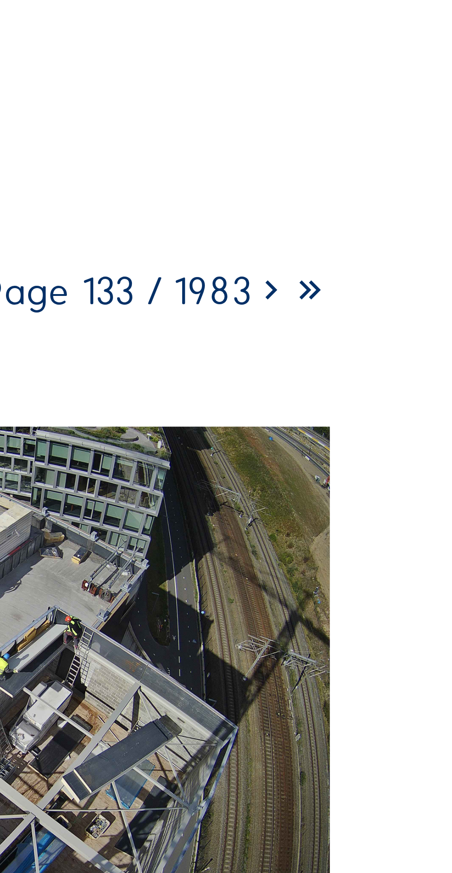
scroll to position [92, 0]
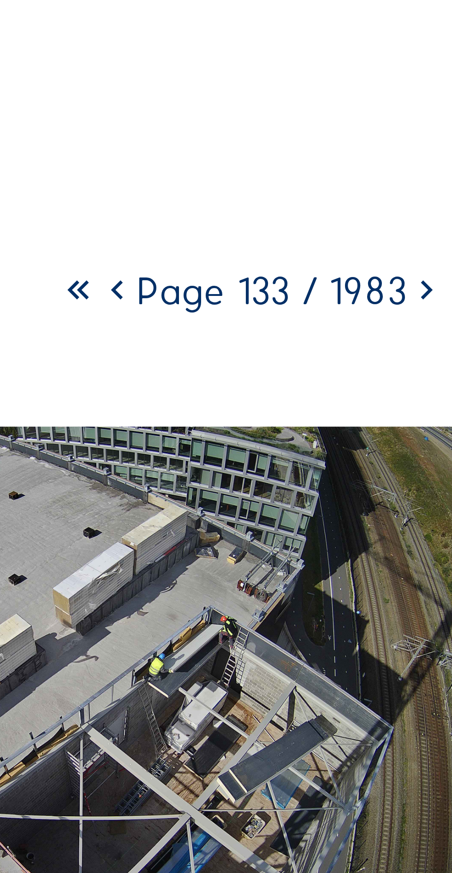
click at [370, 62] on icon at bounding box center [371, 58] width 6 height 8
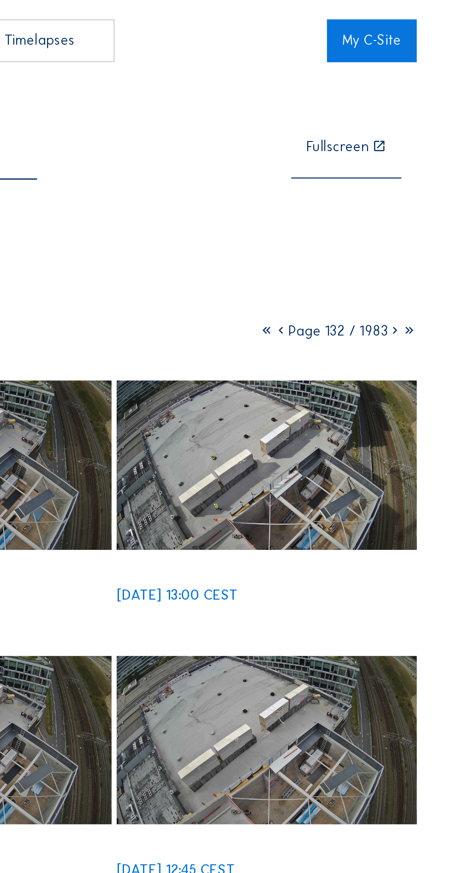
scroll to position [0, 0]
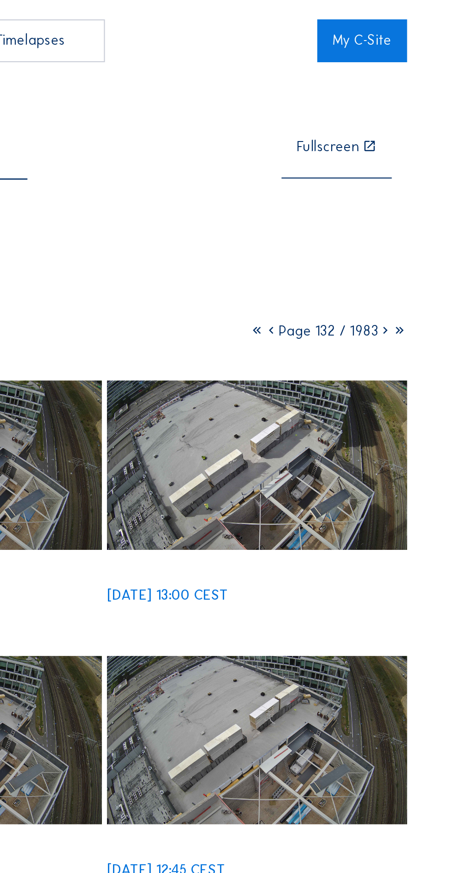
click at [372, 154] on icon at bounding box center [370, 150] width 6 height 8
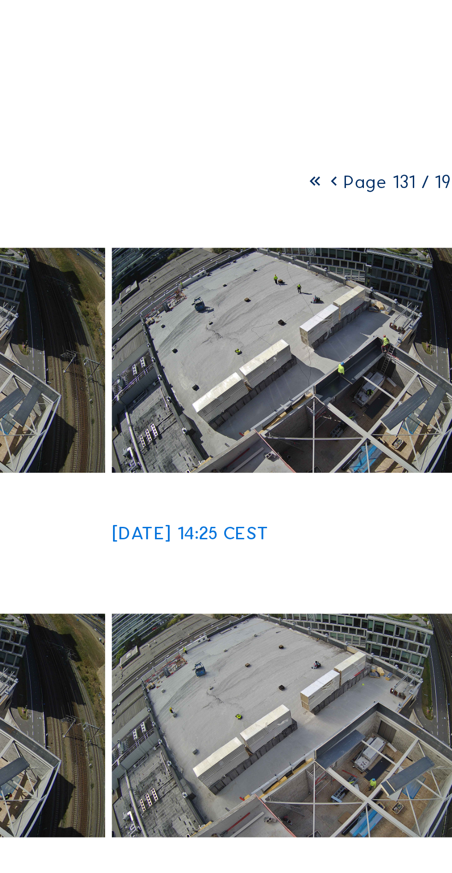
click at [371, 154] on icon at bounding box center [371, 150] width 6 height 8
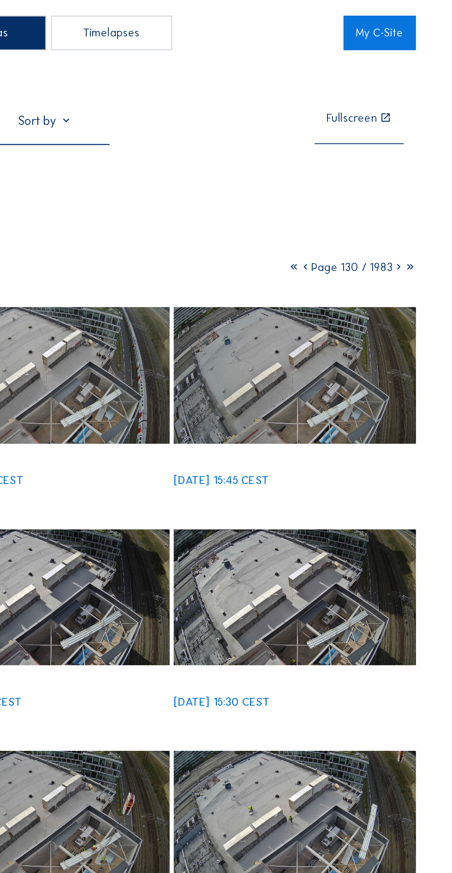
click at [369, 154] on icon at bounding box center [370, 150] width 6 height 8
